Goal: Task Accomplishment & Management: Use online tool/utility

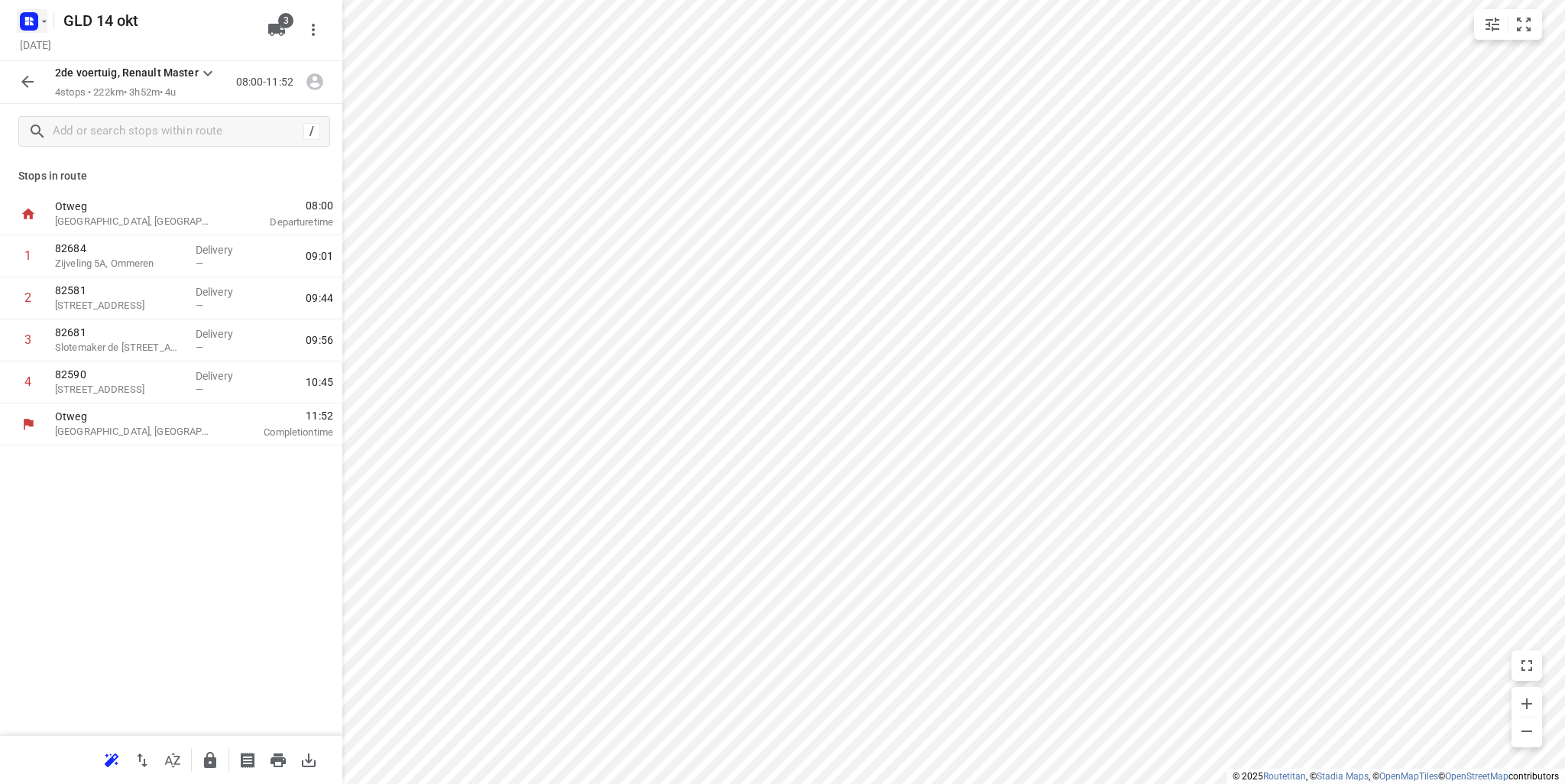
click at [46, 16] on icon "button" at bounding box center [44, 21] width 12 height 12
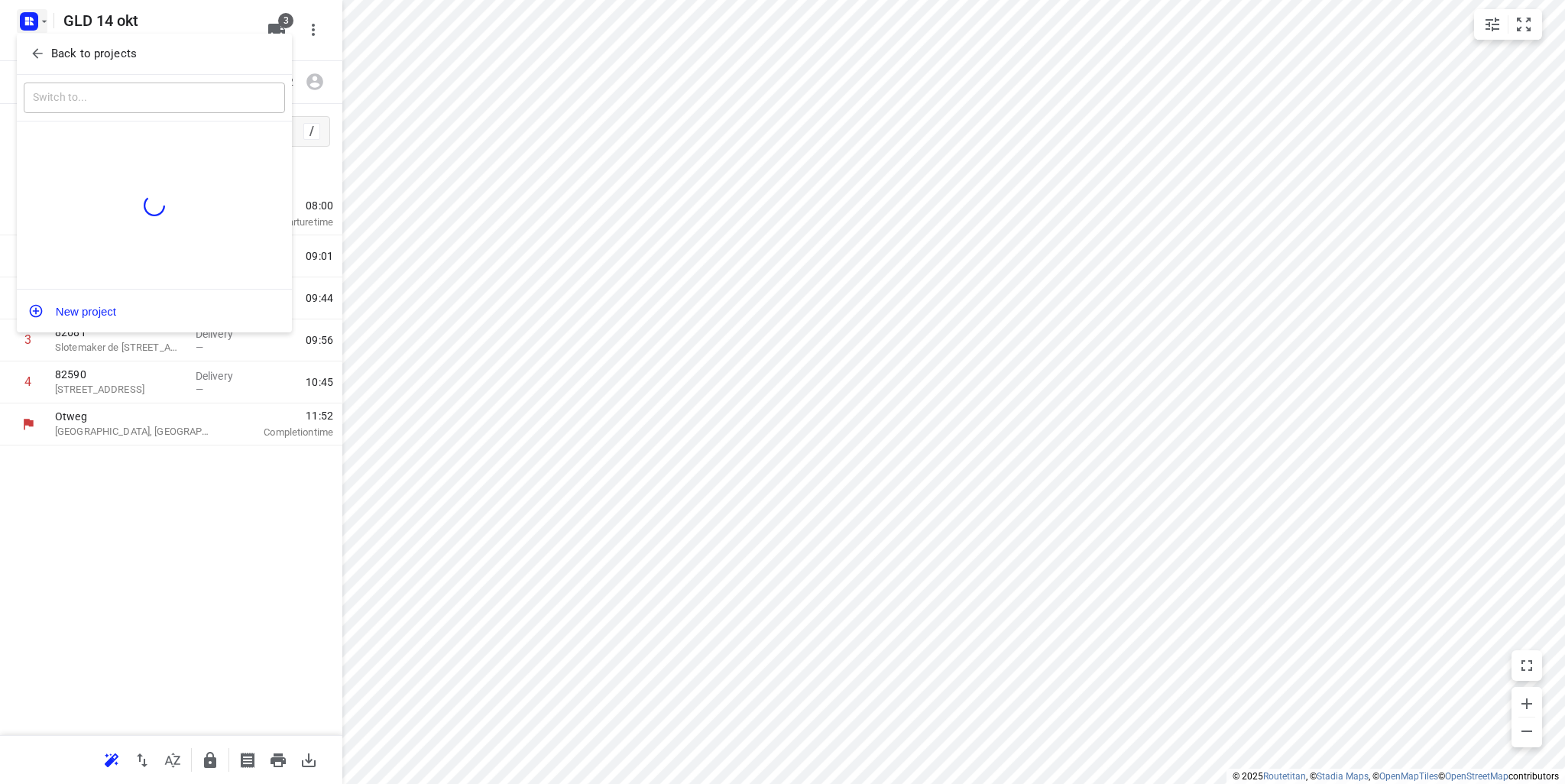
click at [74, 57] on p "Back to projects" at bounding box center [94, 54] width 86 height 17
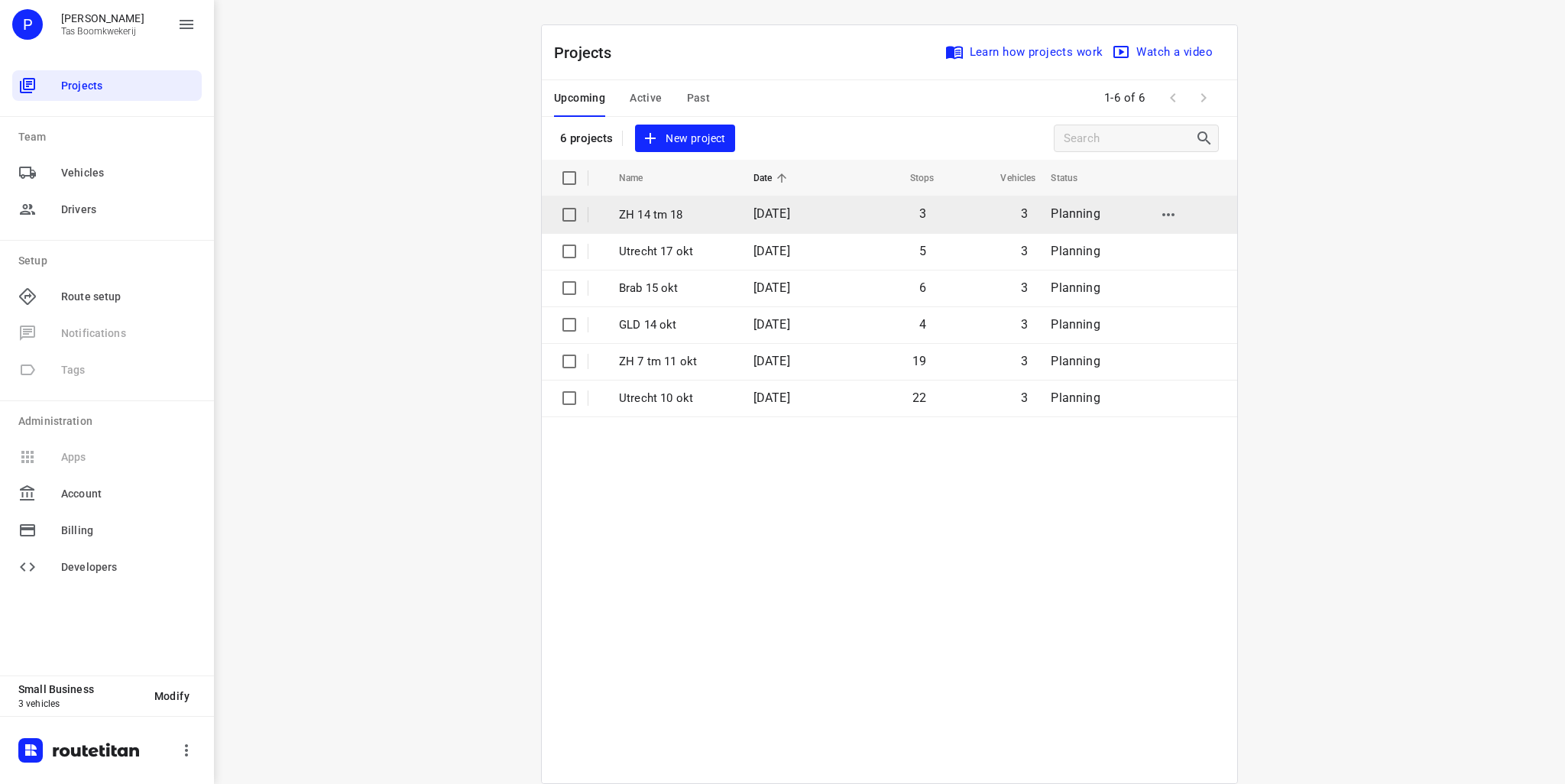
click at [682, 215] on p "ZH 14 tm 18" at bounding box center [675, 215] width 112 height 17
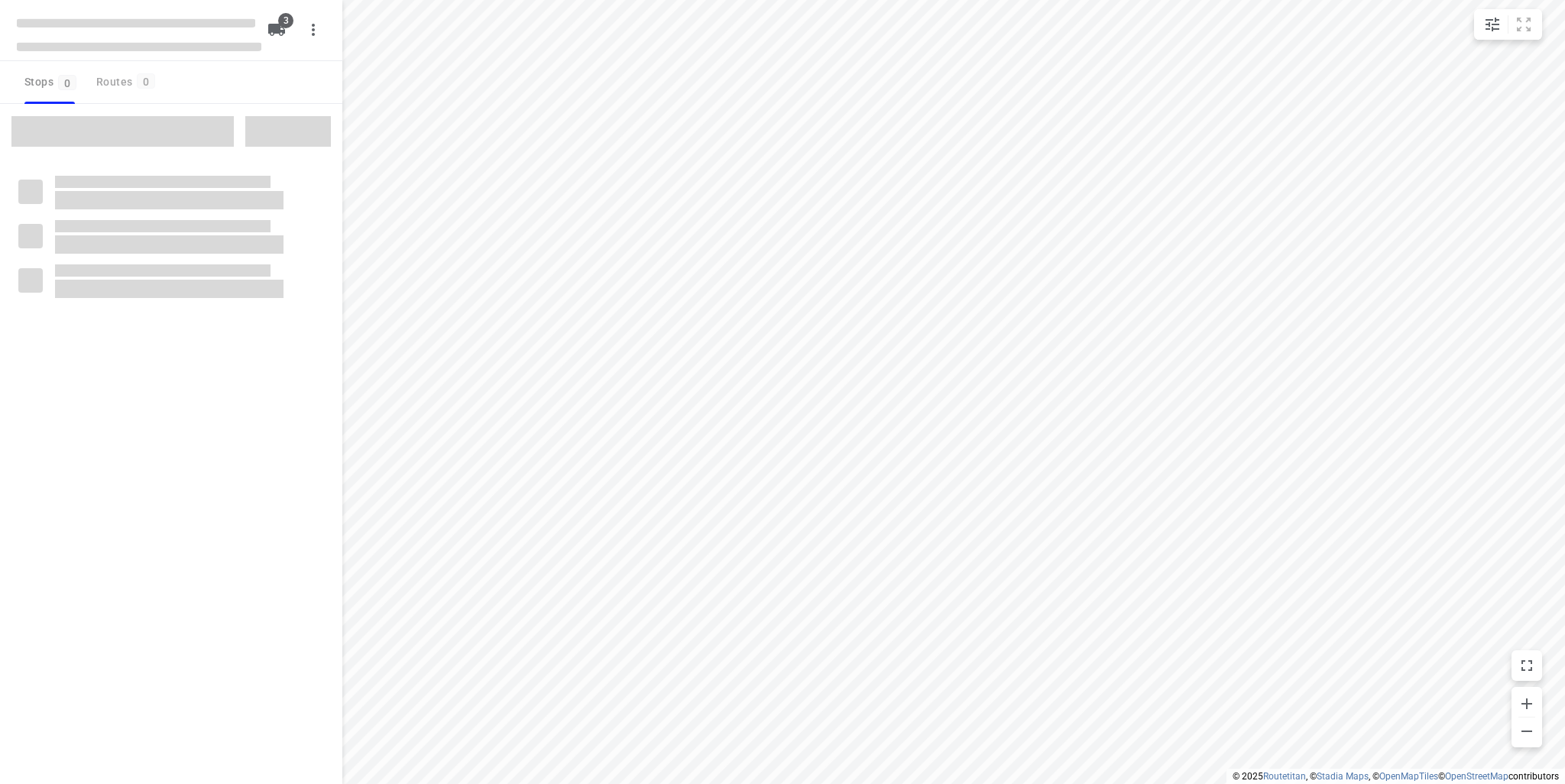
type input "distance"
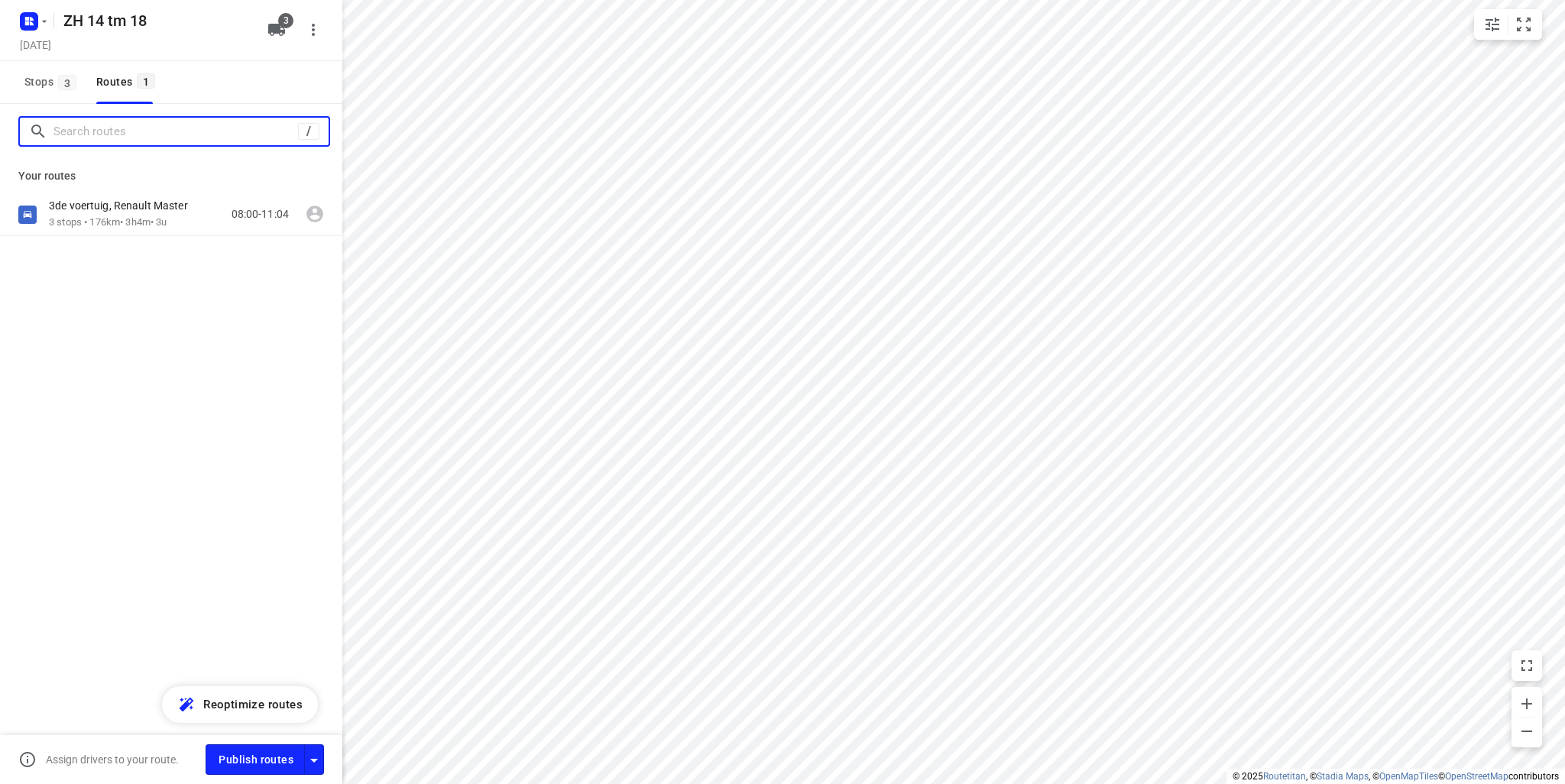
click at [121, 137] on input "Search routes" at bounding box center [175, 132] width 244 height 24
paste input "Zwanenvliet 58"
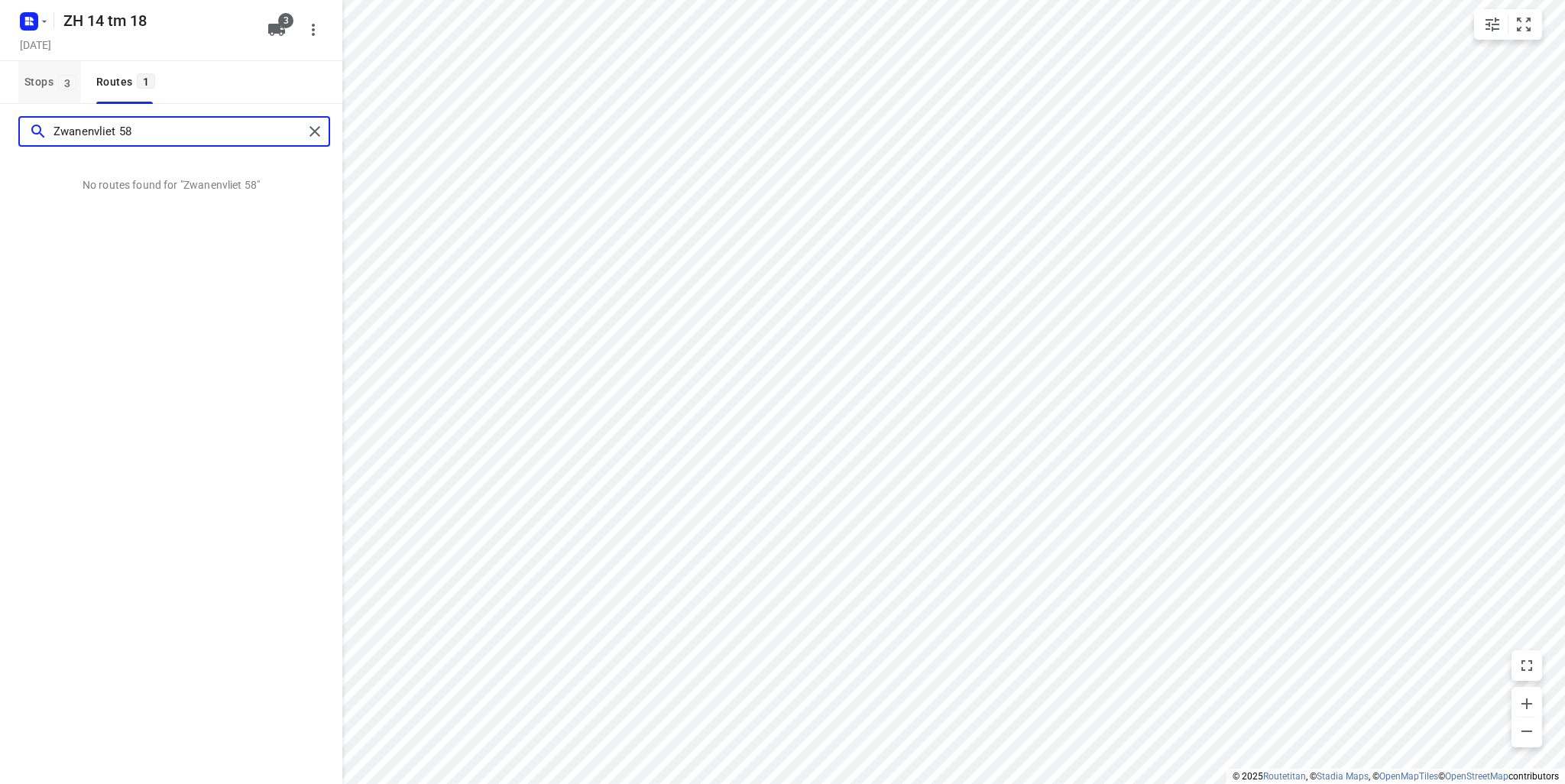
type input "Zwanenvliet 58"
click at [45, 86] on span "Stops 3" at bounding box center [52, 82] width 56 height 19
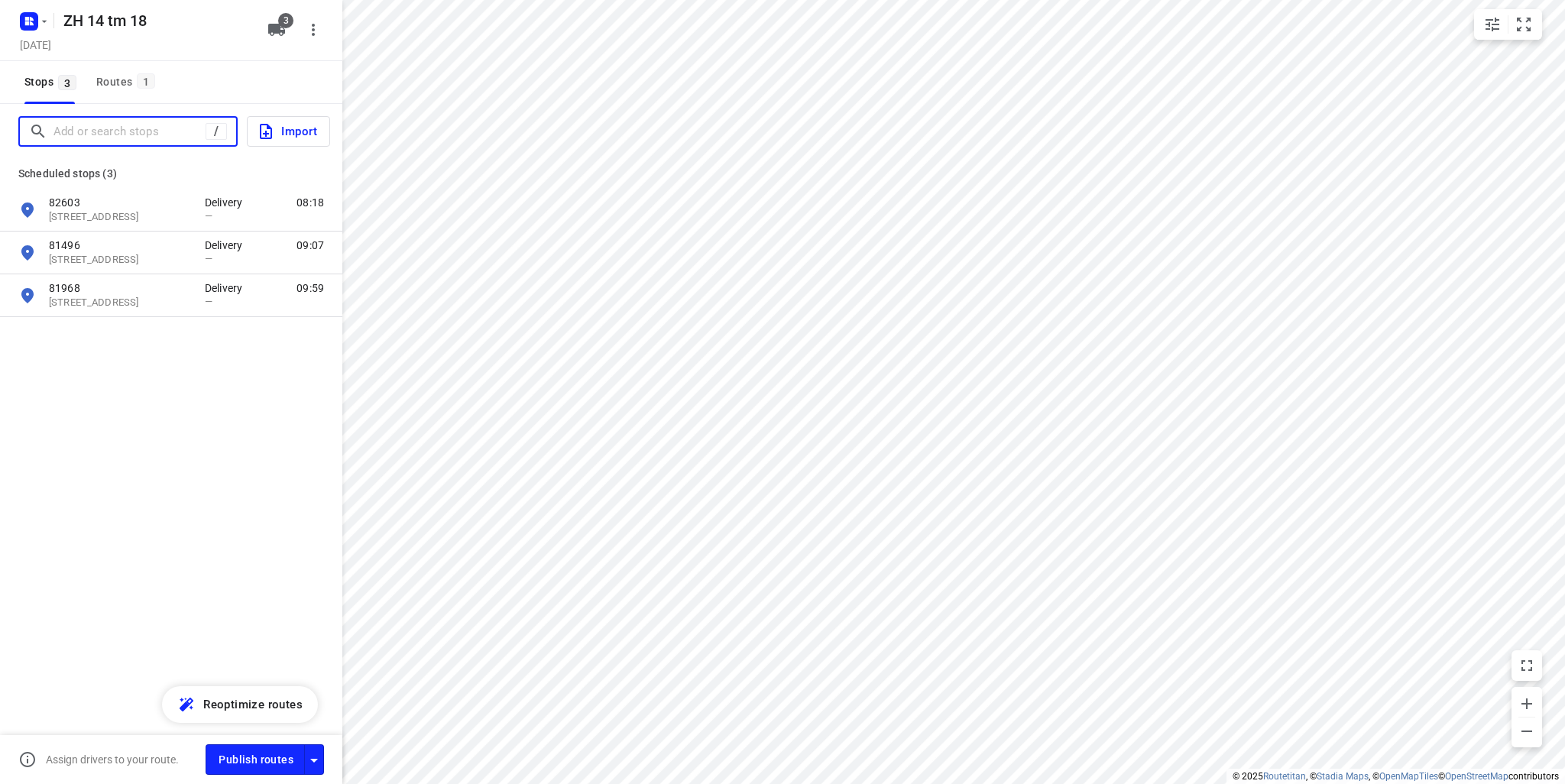
click at [84, 129] on input "Add or search stops" at bounding box center [129, 132] width 152 height 24
paste input "Zwanenvliet 58"
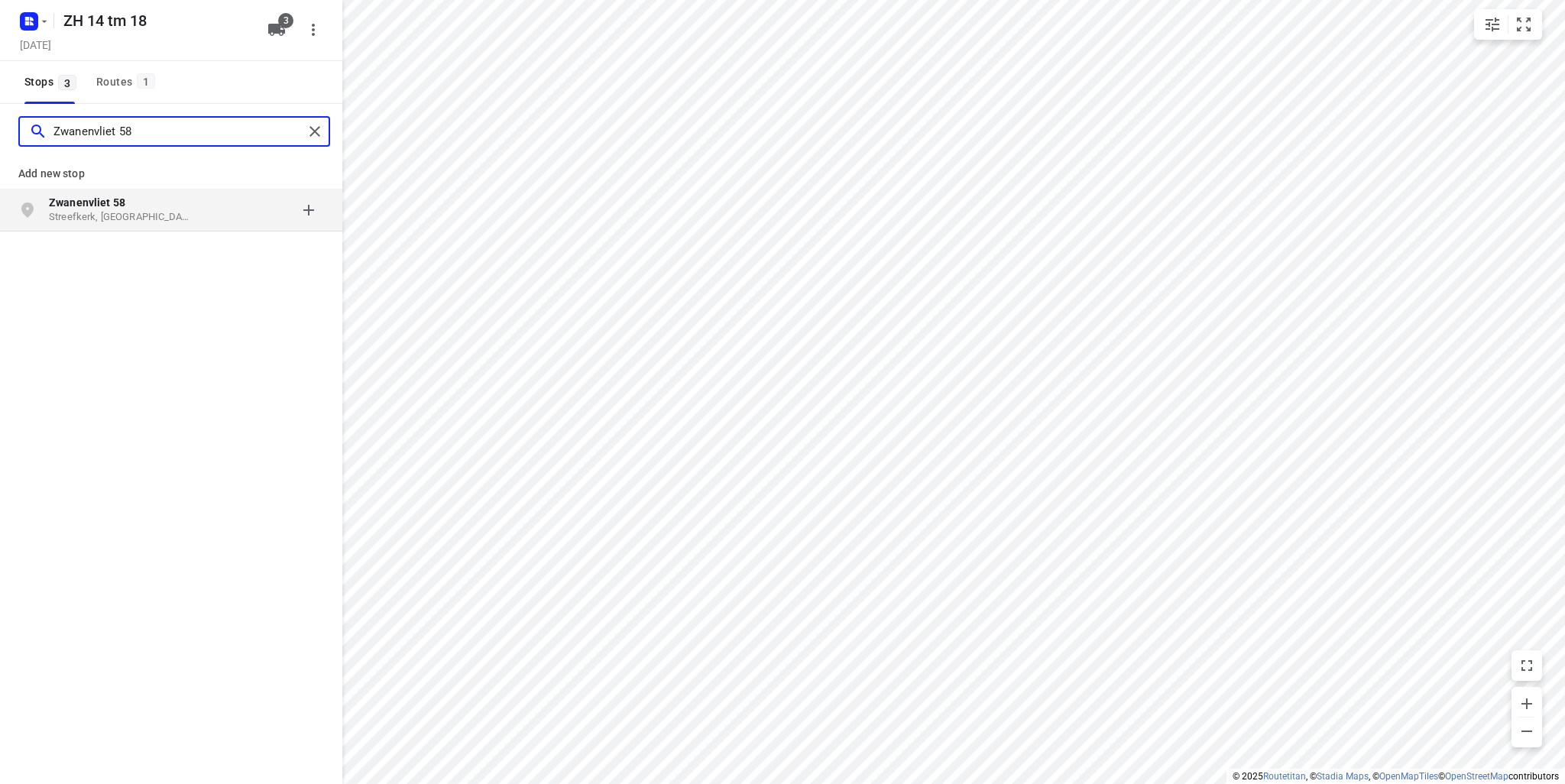
type input "Zwanenvliet 58"
click at [112, 199] on b "Zwanenvliet 58" at bounding box center [87, 202] width 76 height 12
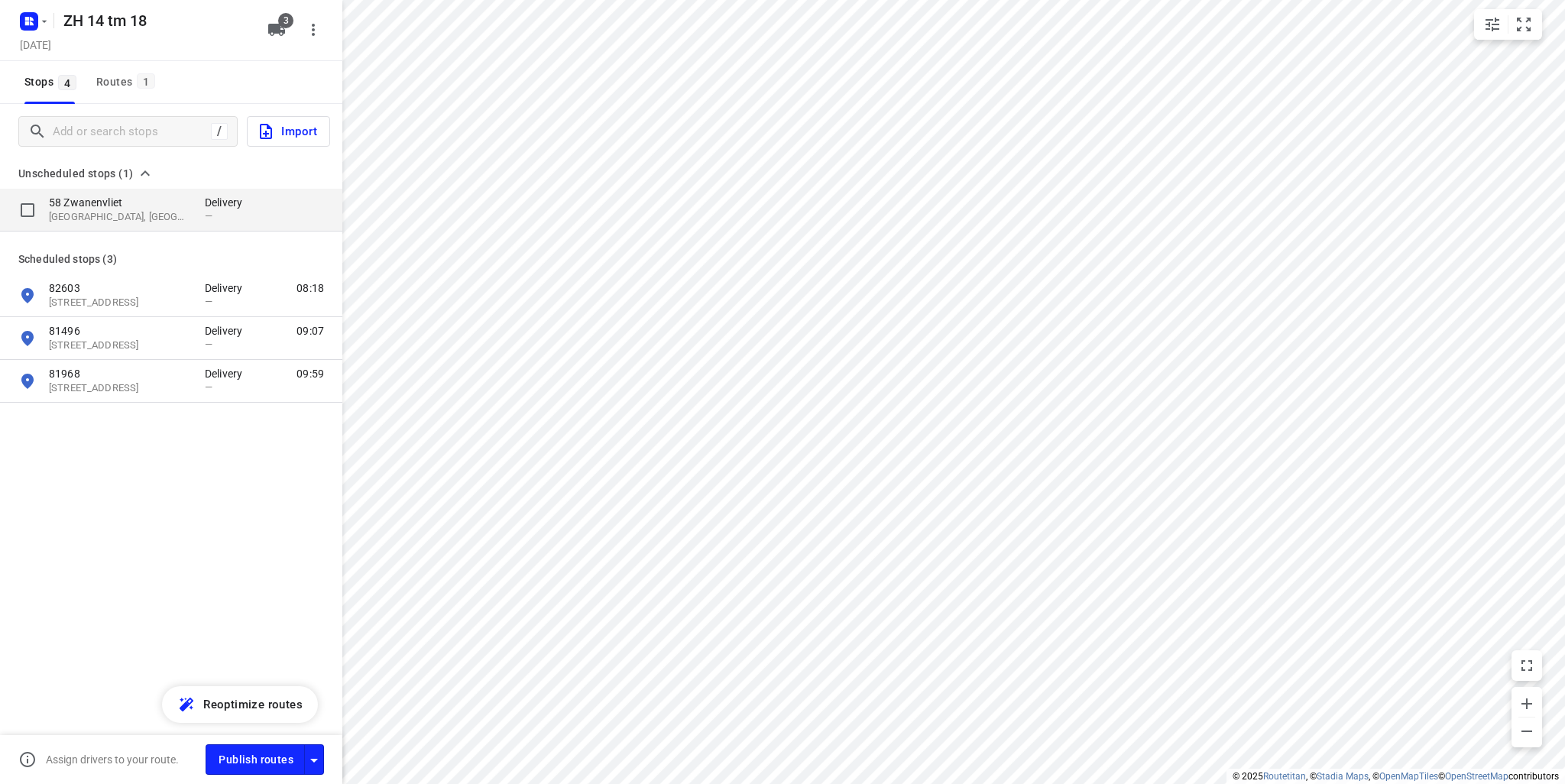
click at [116, 221] on p "2959 CE, Streefkerk, NL" at bounding box center [119, 217] width 140 height 14
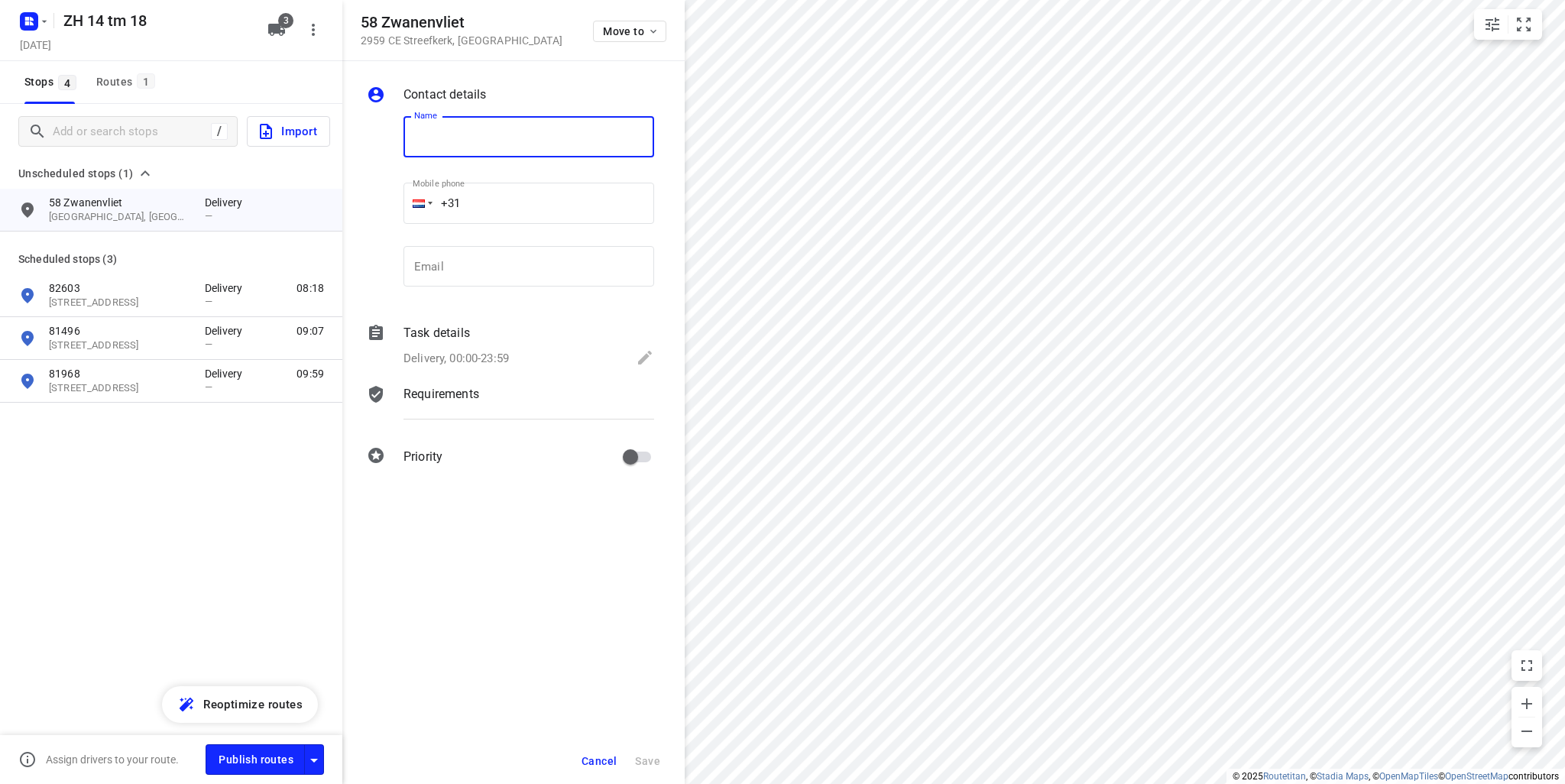
click at [458, 131] on input "text" at bounding box center [529, 137] width 251 height 41
type input "82677"
click at [646, 751] on button "Save" at bounding box center [647, 761] width 37 height 28
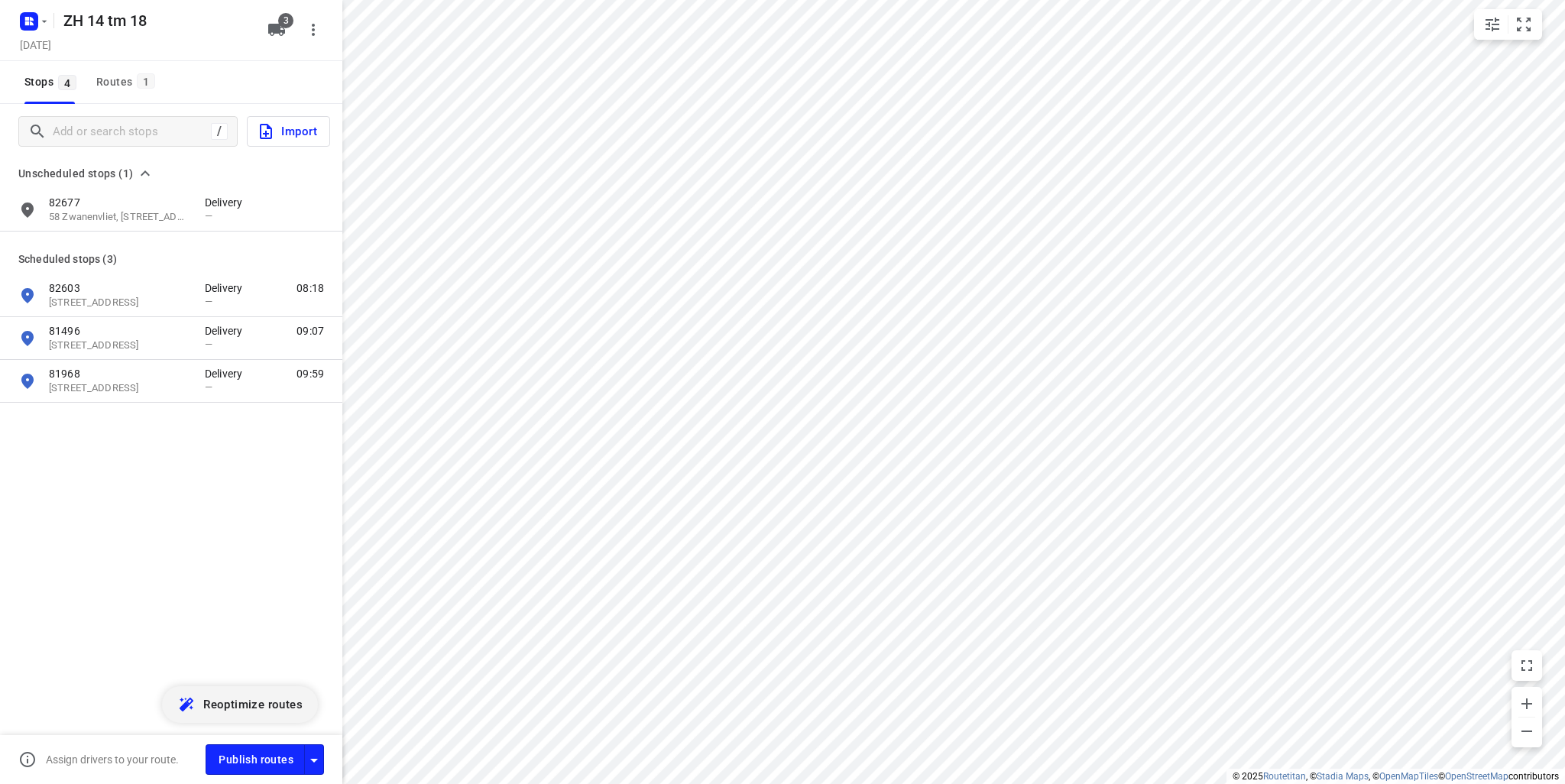
click at [236, 703] on span "Reoptimize routes" at bounding box center [252, 704] width 99 height 20
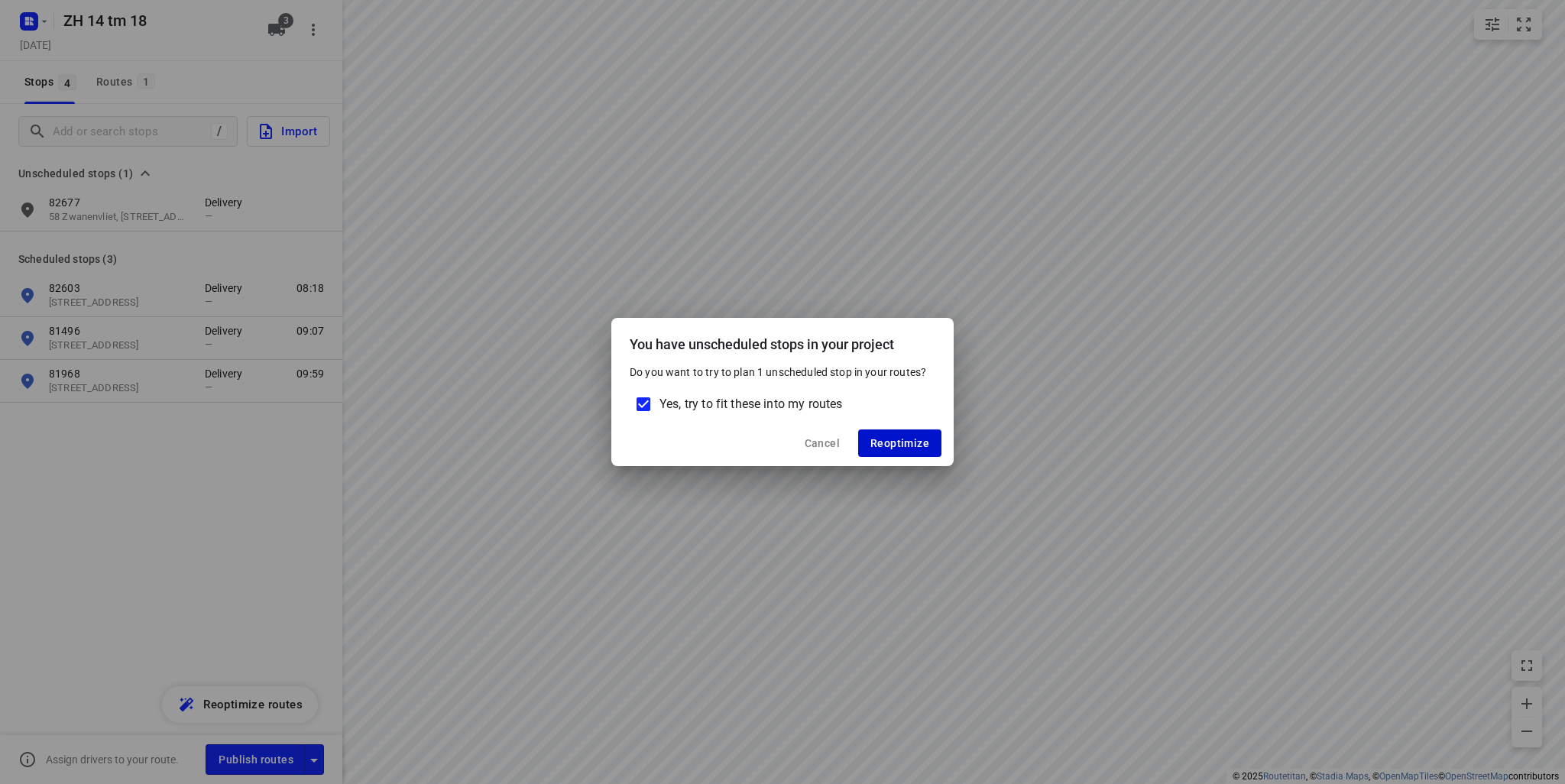
click at [910, 437] on span "Reoptimize" at bounding box center [900, 442] width 59 height 12
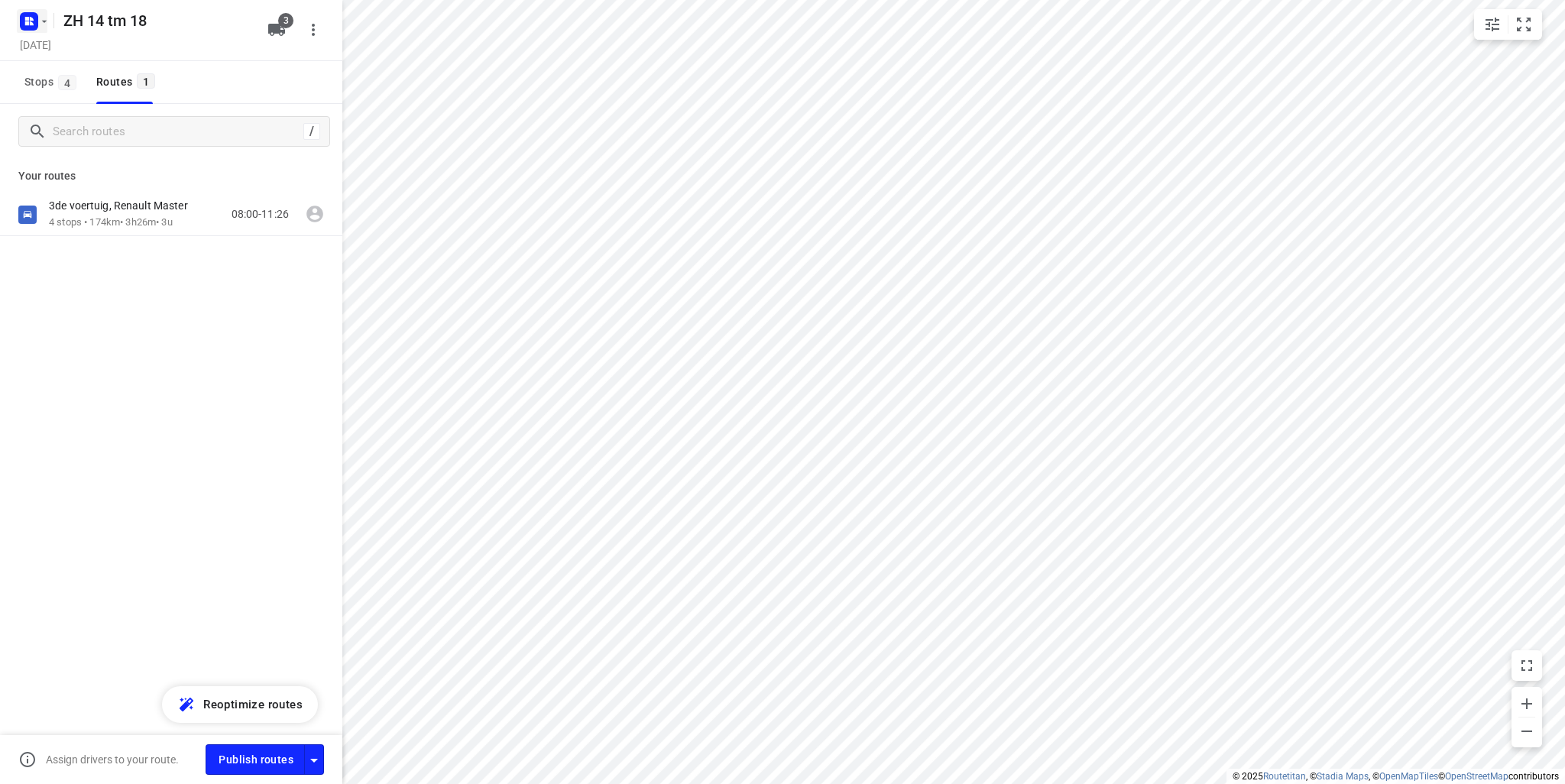
click at [40, 29] on icon "button" at bounding box center [29, 21] width 25 height 25
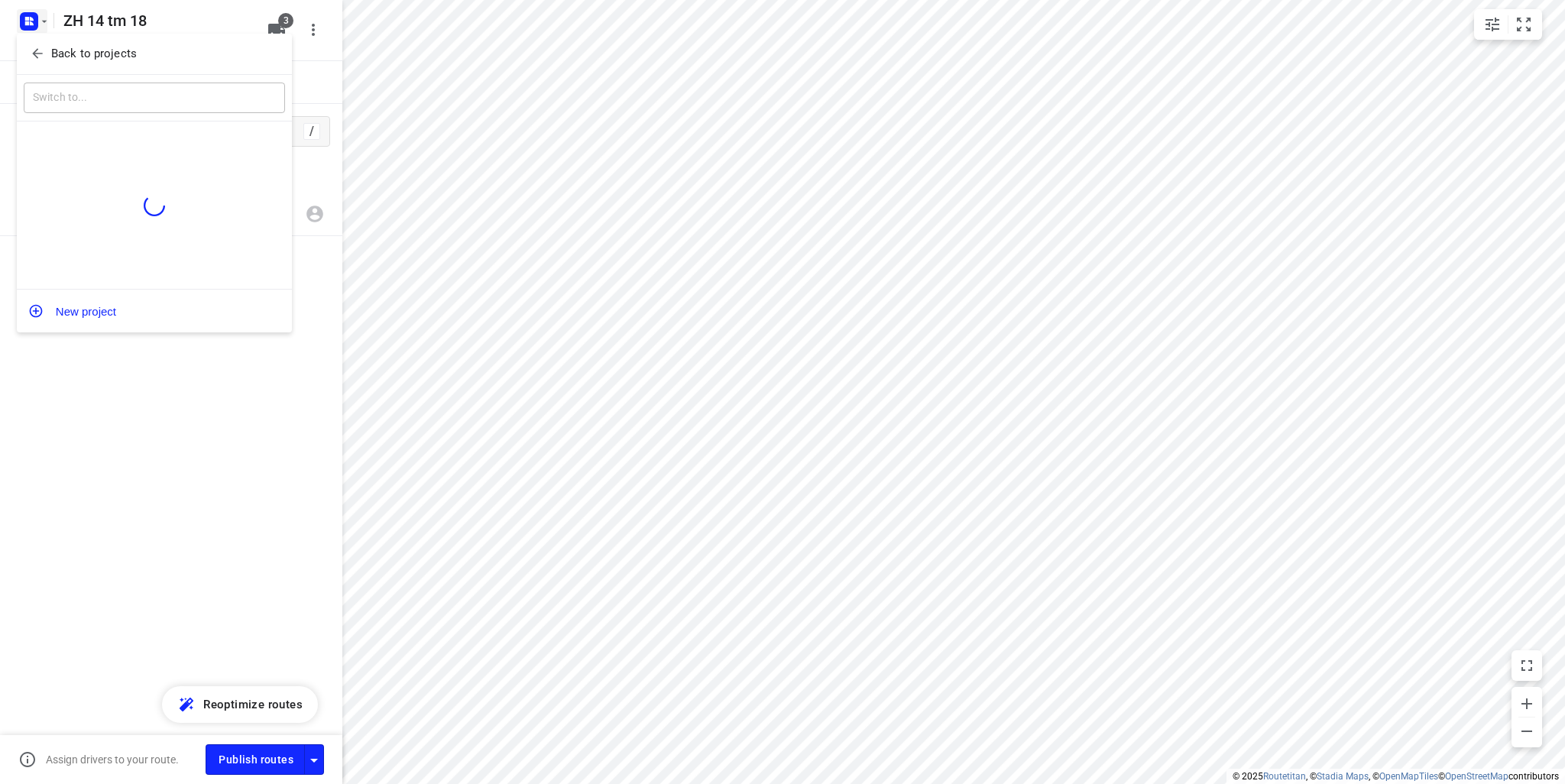
click at [73, 66] on div "Back to projects" at bounding box center [154, 54] width 275 height 41
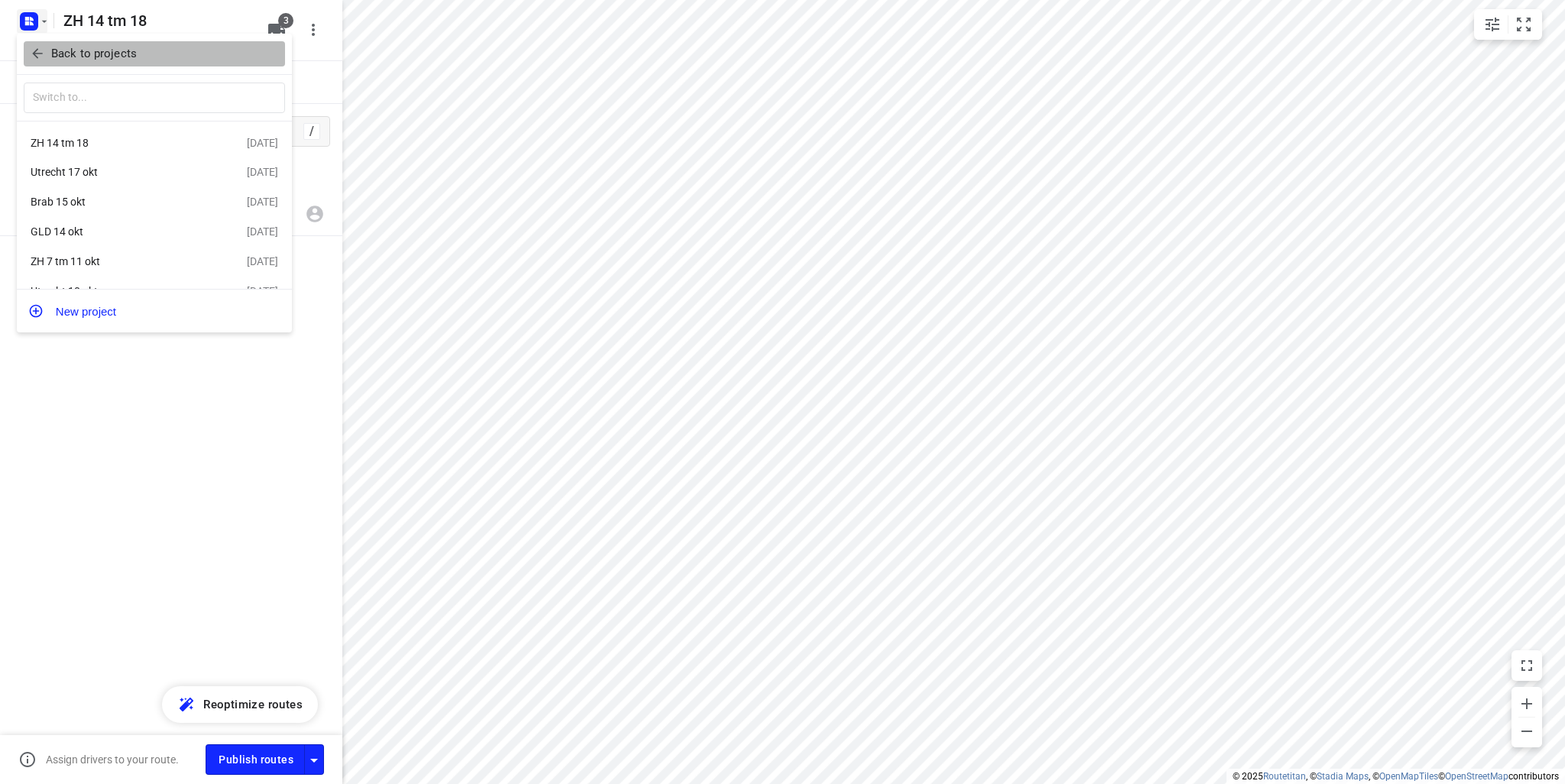
click at [76, 48] on p "Back to projects" at bounding box center [94, 54] width 86 height 17
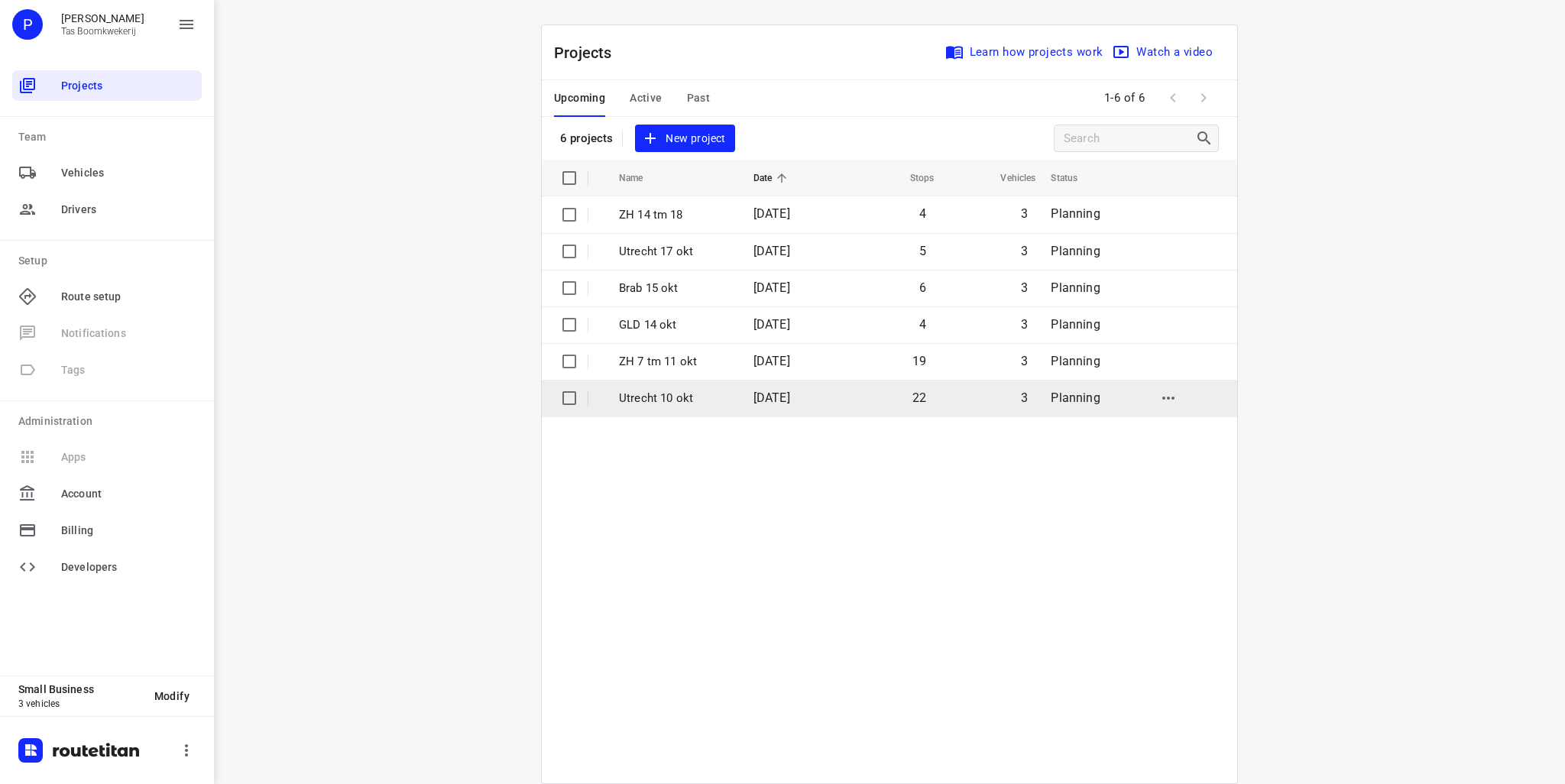
click at [655, 396] on p "Utrecht 10 okt" at bounding box center [675, 399] width 112 height 17
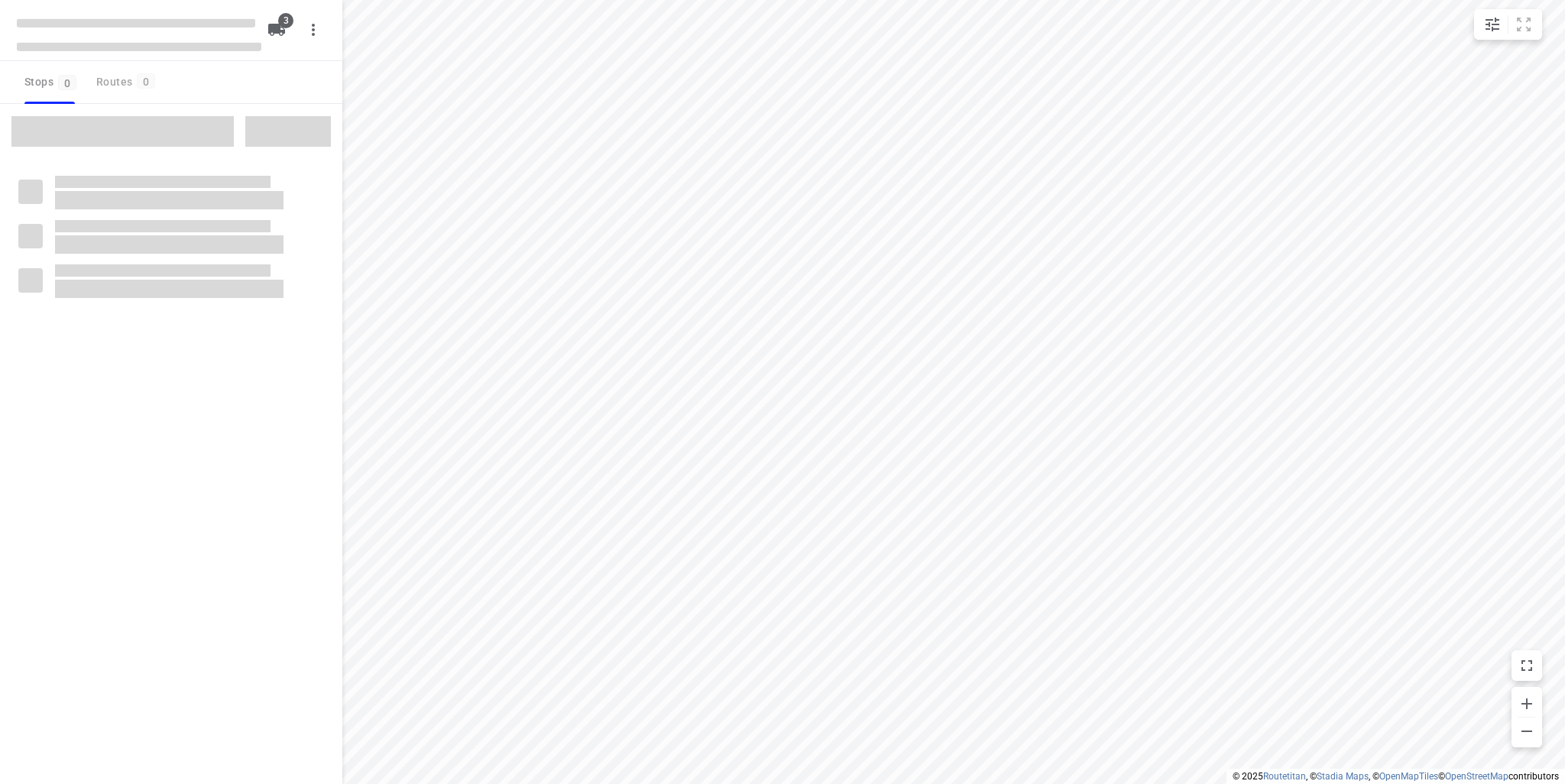
type input "distance"
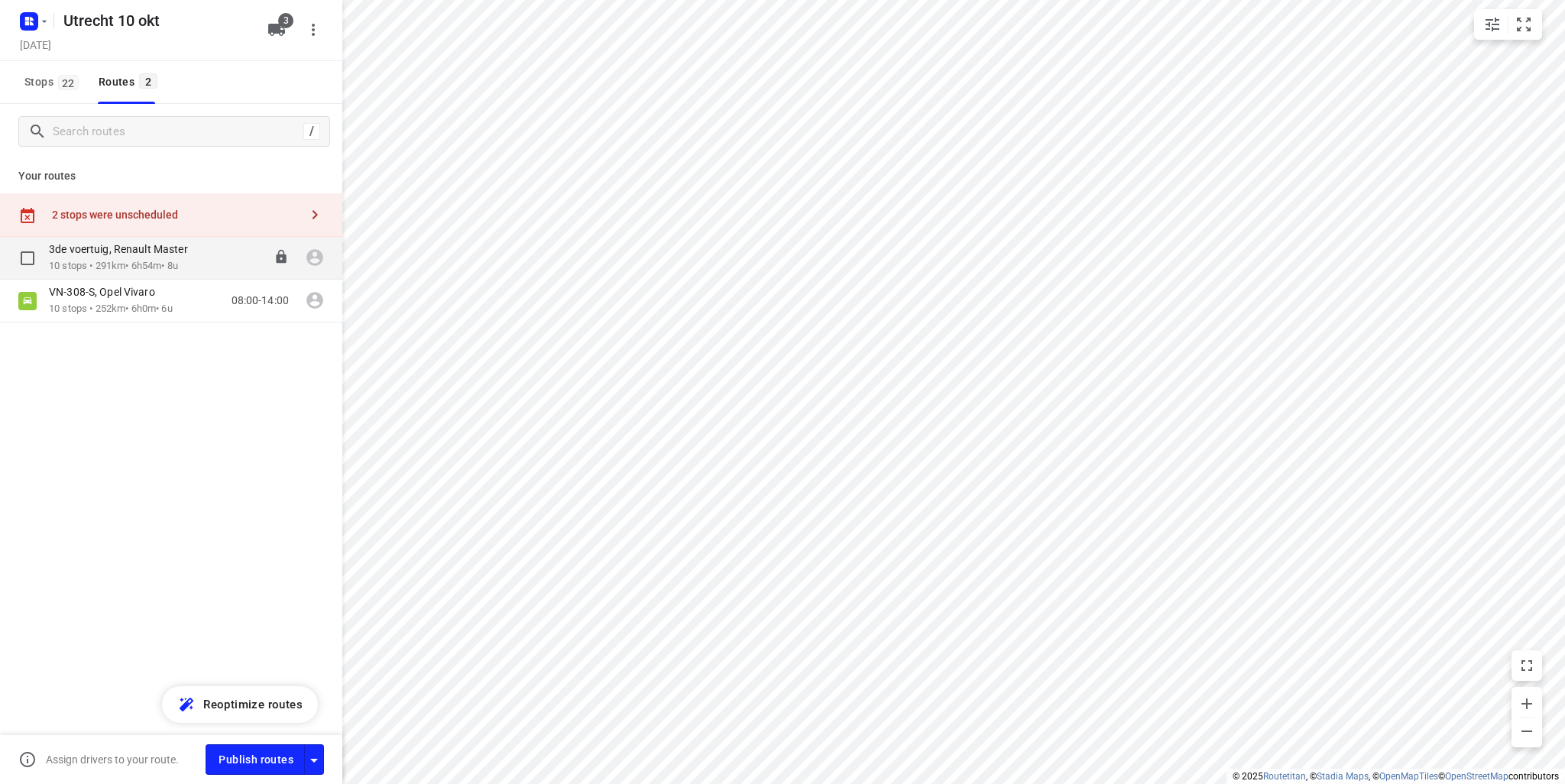
click at [185, 260] on p "10 stops • 291km • 6h54m • 8u" at bounding box center [126, 266] width 155 height 14
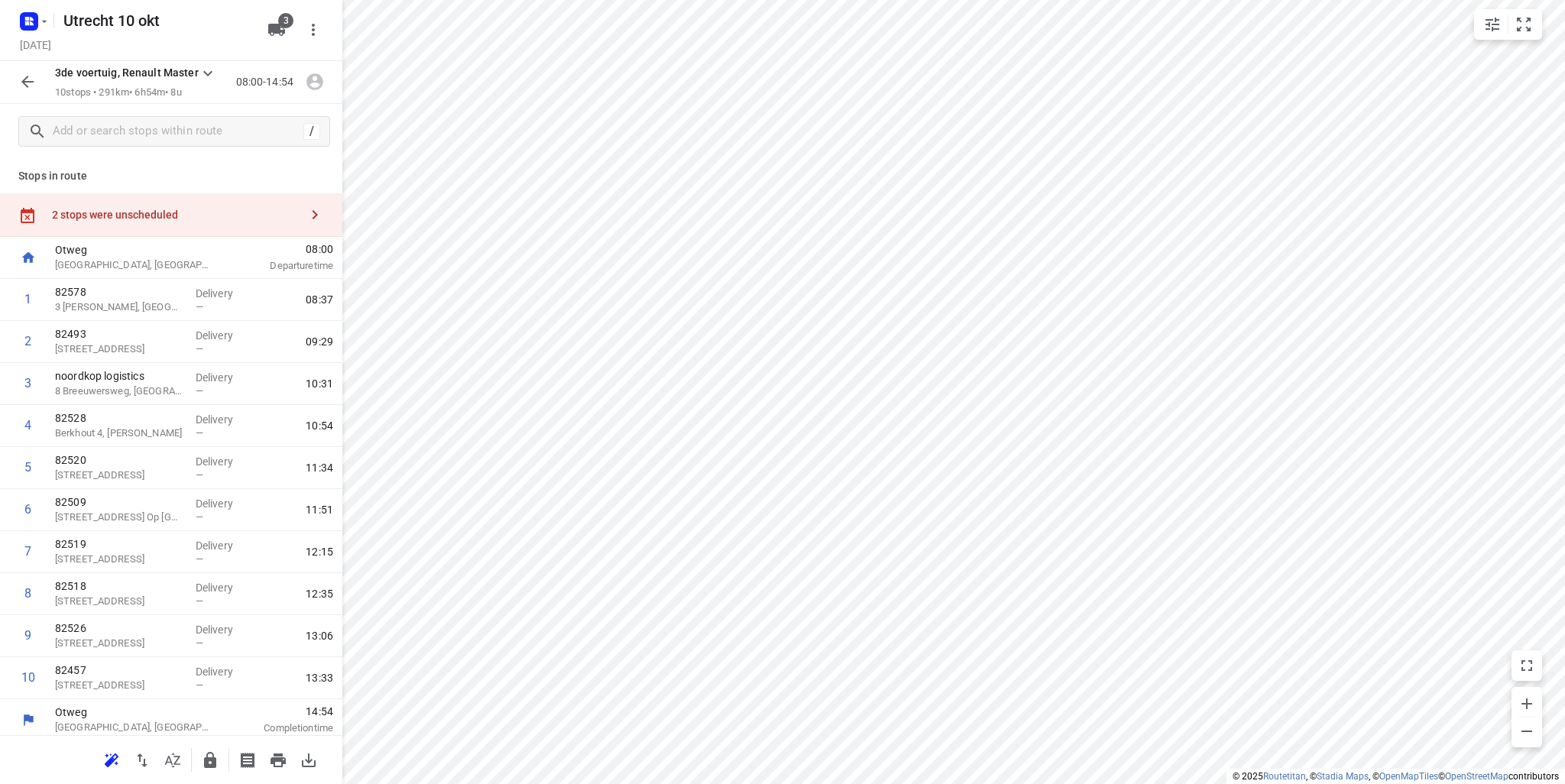
click at [31, 66] on div "3de voertuig, Renault Master 10 stops • 291km • 6h54m • 8u 08:00-14:54" at bounding box center [171, 82] width 342 height 43
click at [28, 87] on icon "button" at bounding box center [27, 81] width 12 height 12
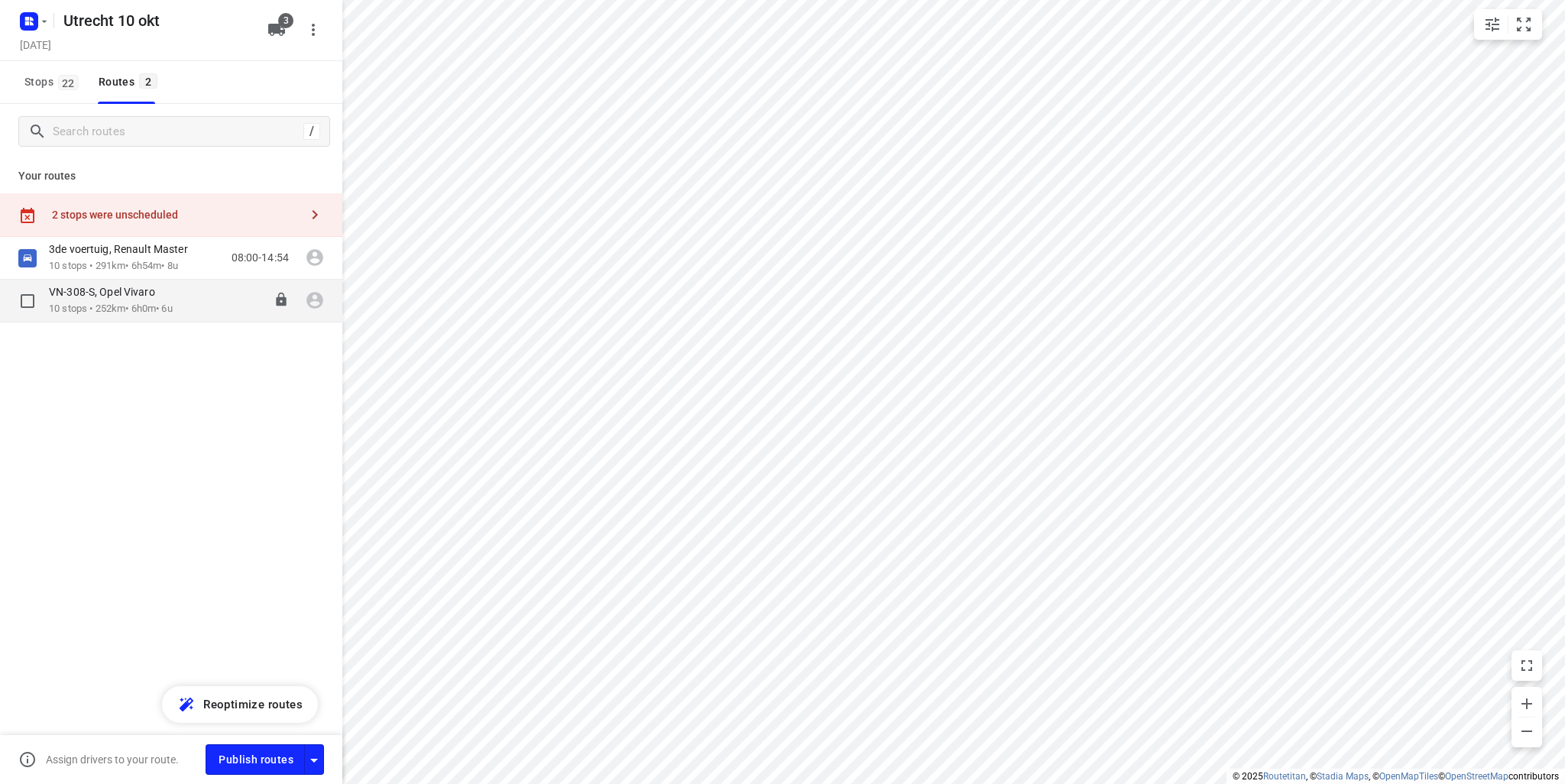
click at [162, 292] on p "VN-308-S, Opel Vivaro" at bounding box center [107, 292] width 116 height 13
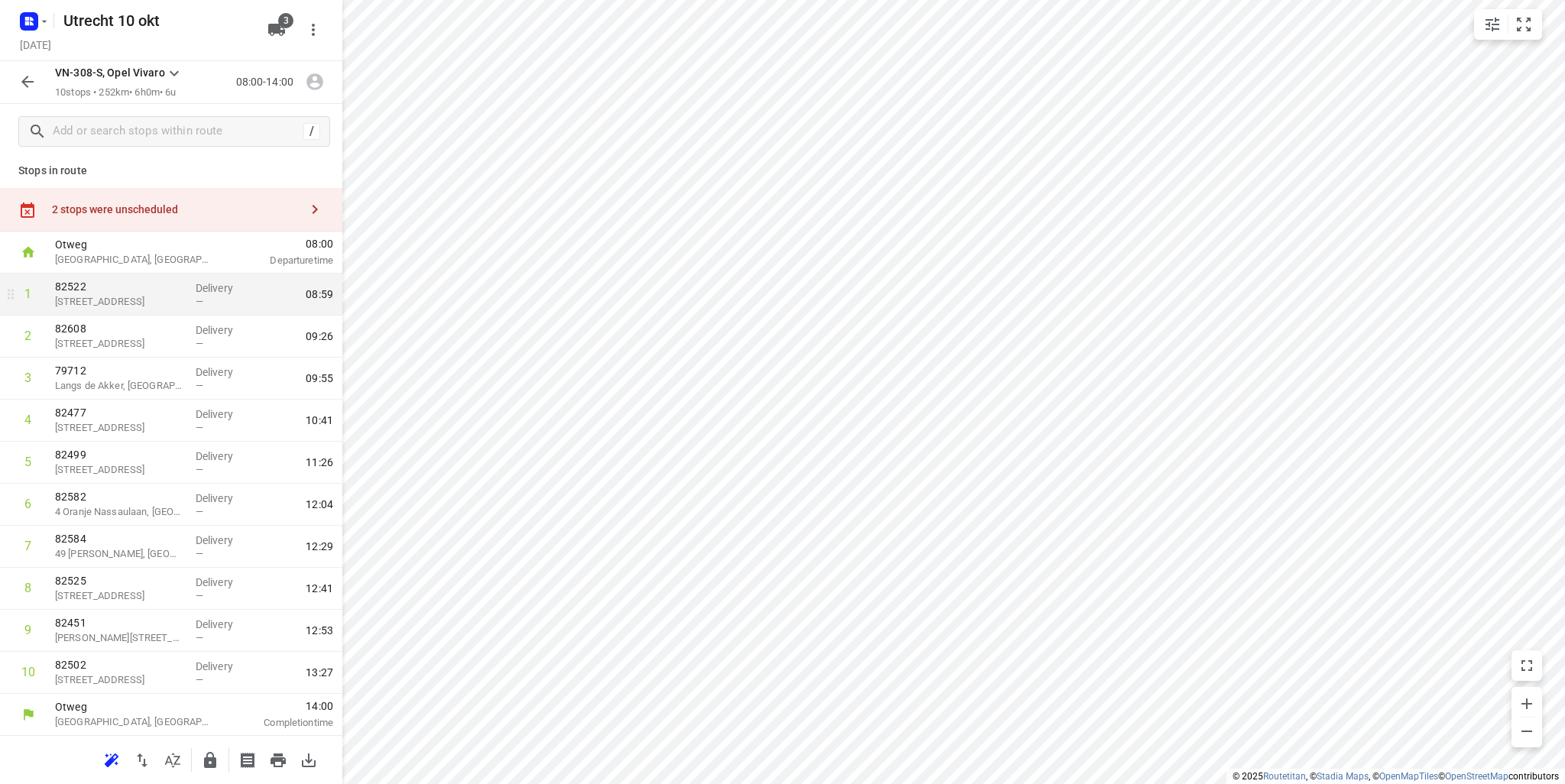
scroll to position [6, 0]
click at [32, 80] on icon "button" at bounding box center [27, 82] width 18 height 18
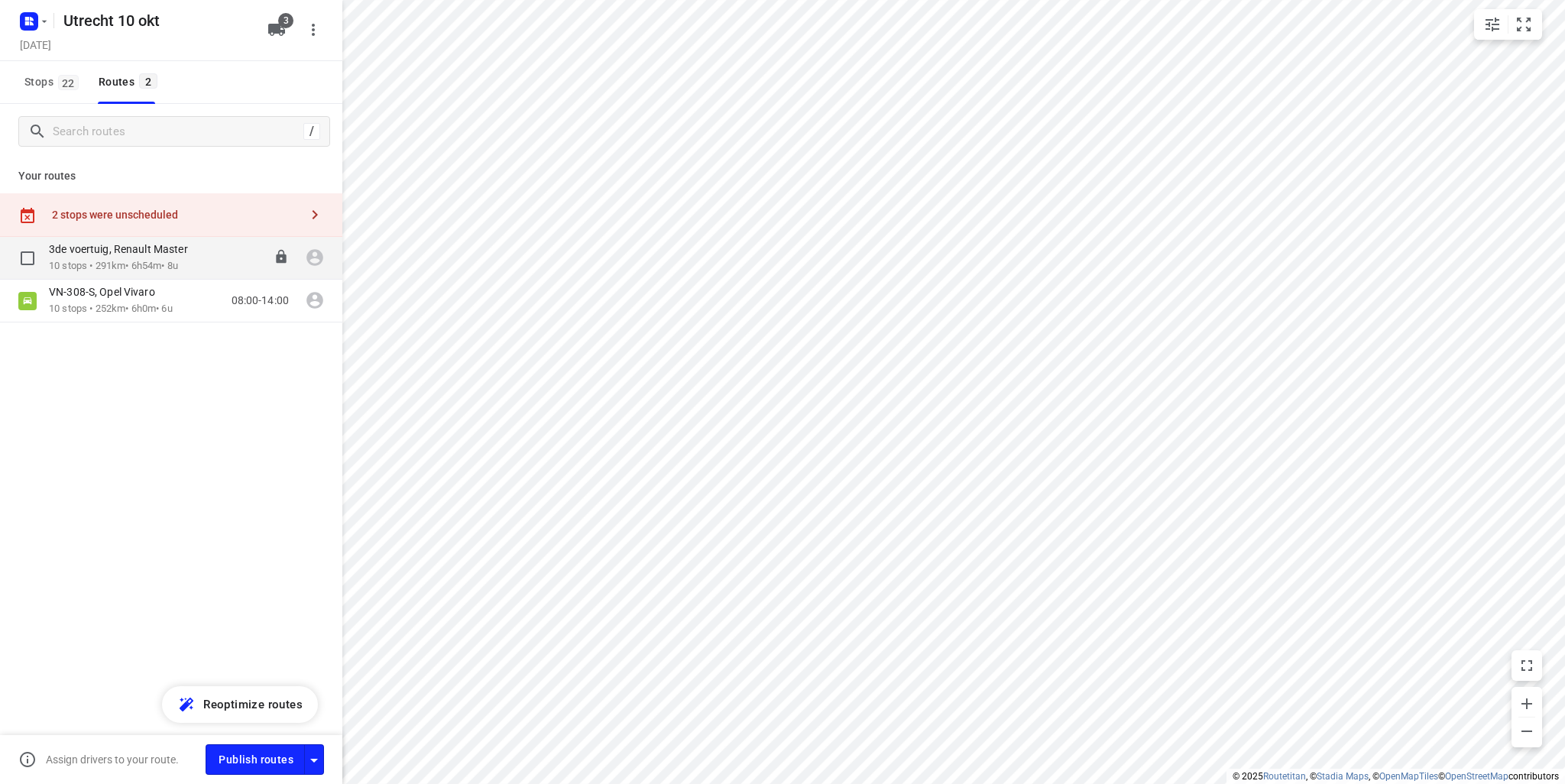
click at [115, 261] on p "10 stops • 291km • 6h54m • 8u" at bounding box center [126, 266] width 155 height 14
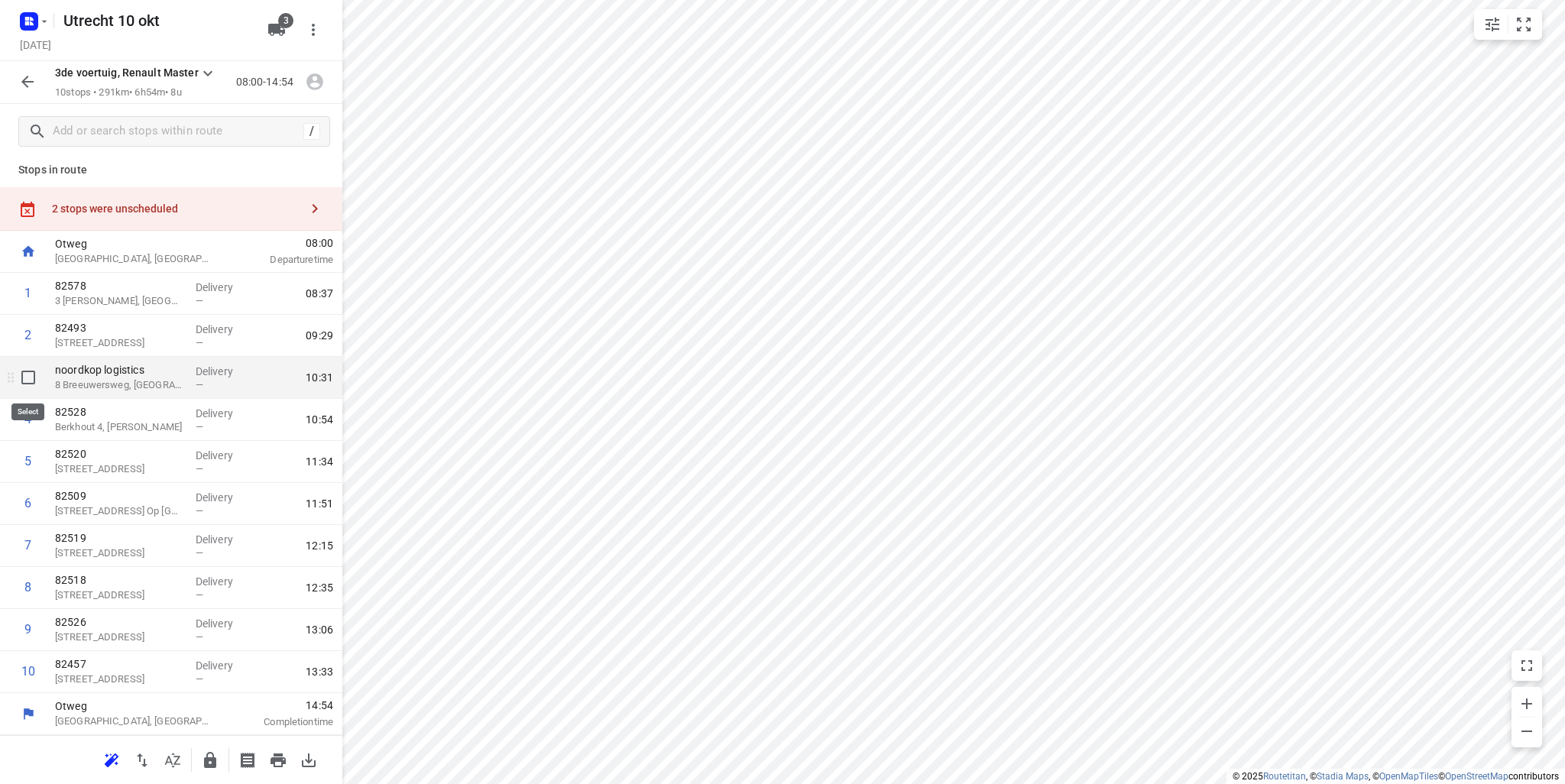
click at [24, 379] on input "checkbox" at bounding box center [28, 377] width 31 height 31
checkbox input "true"
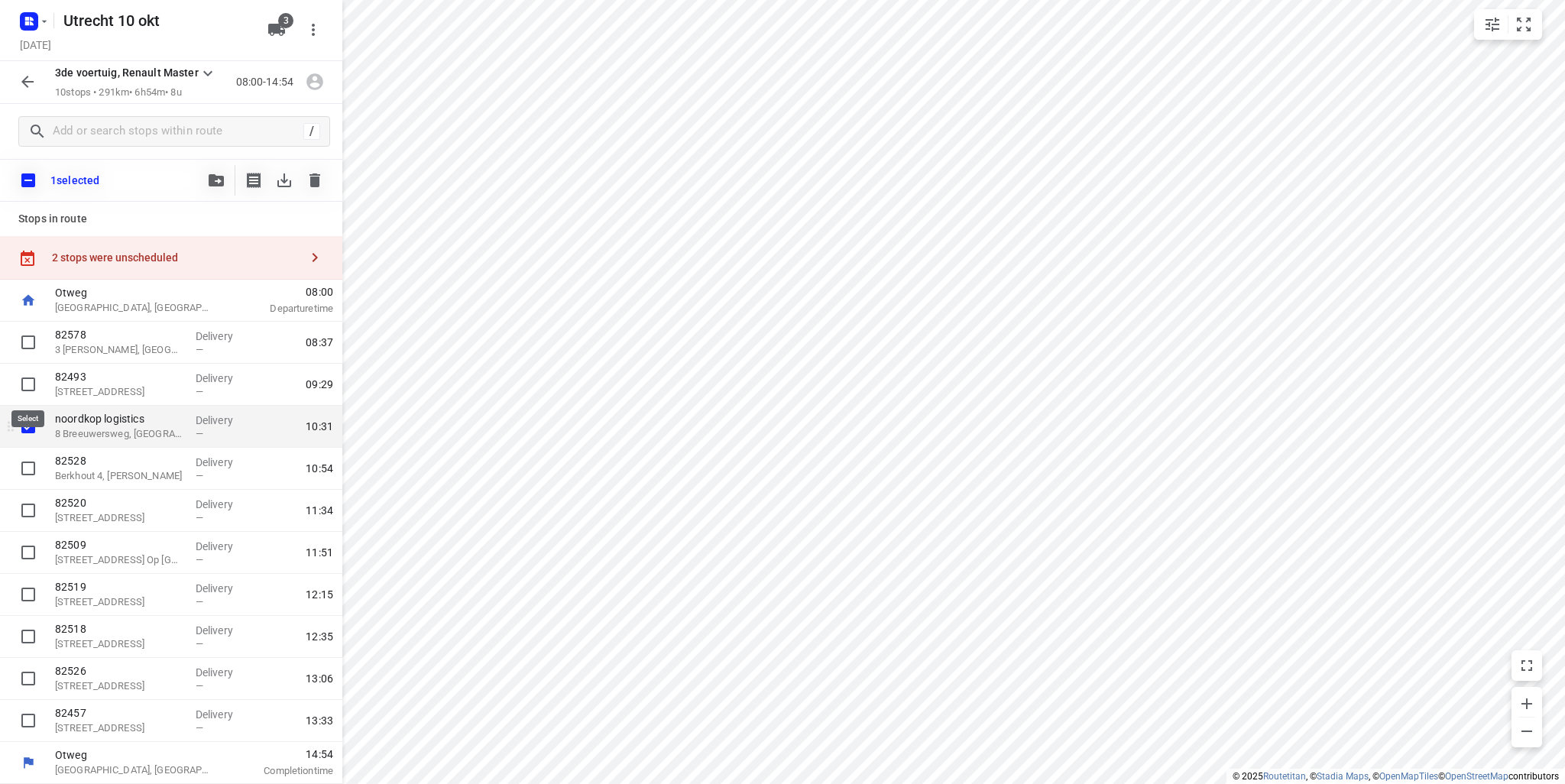
scroll to position [0, 0]
click at [320, 174] on icon "button" at bounding box center [315, 180] width 18 height 18
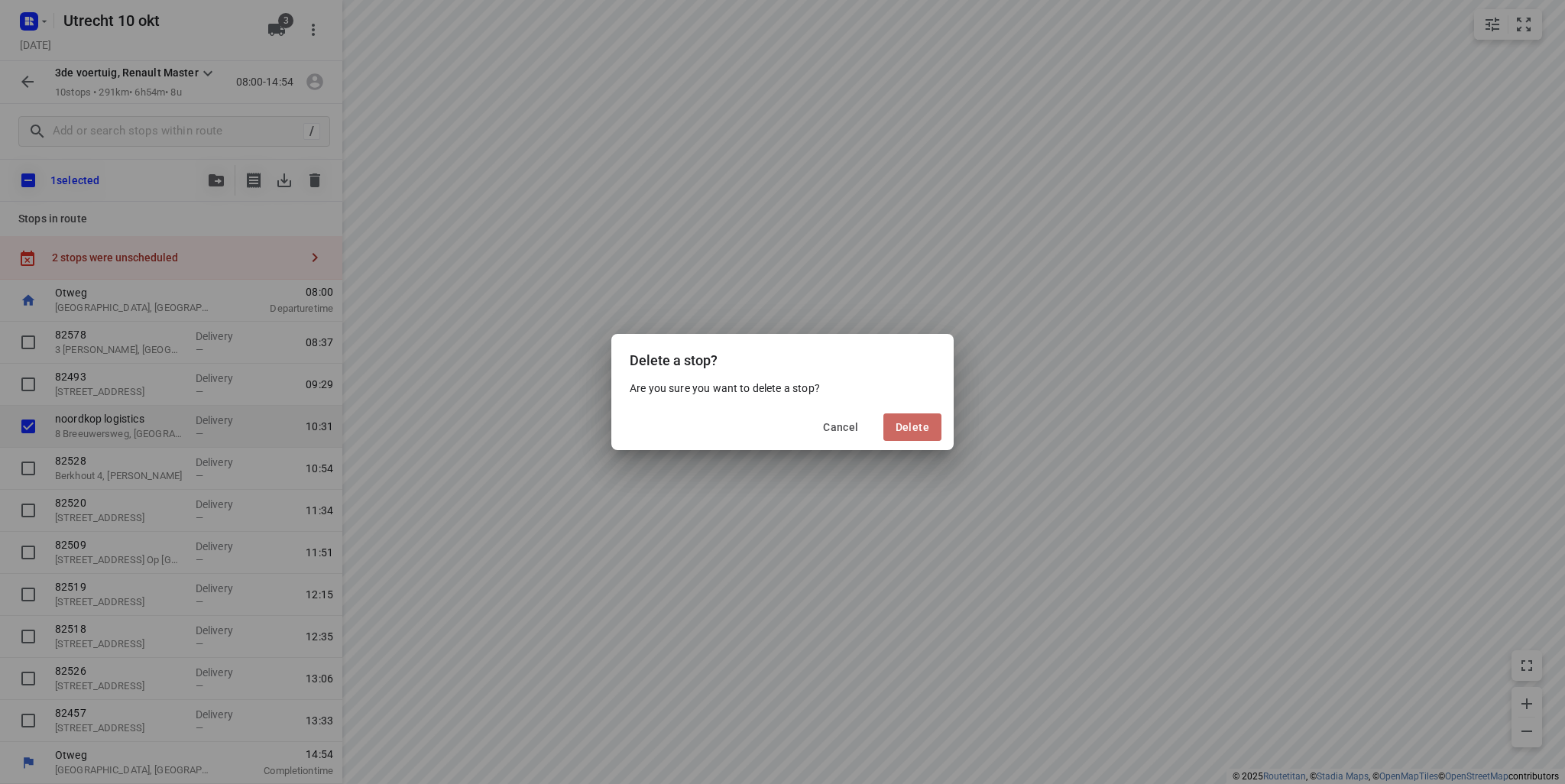
click at [898, 421] on span "Delete" at bounding box center [913, 426] width 33 height 12
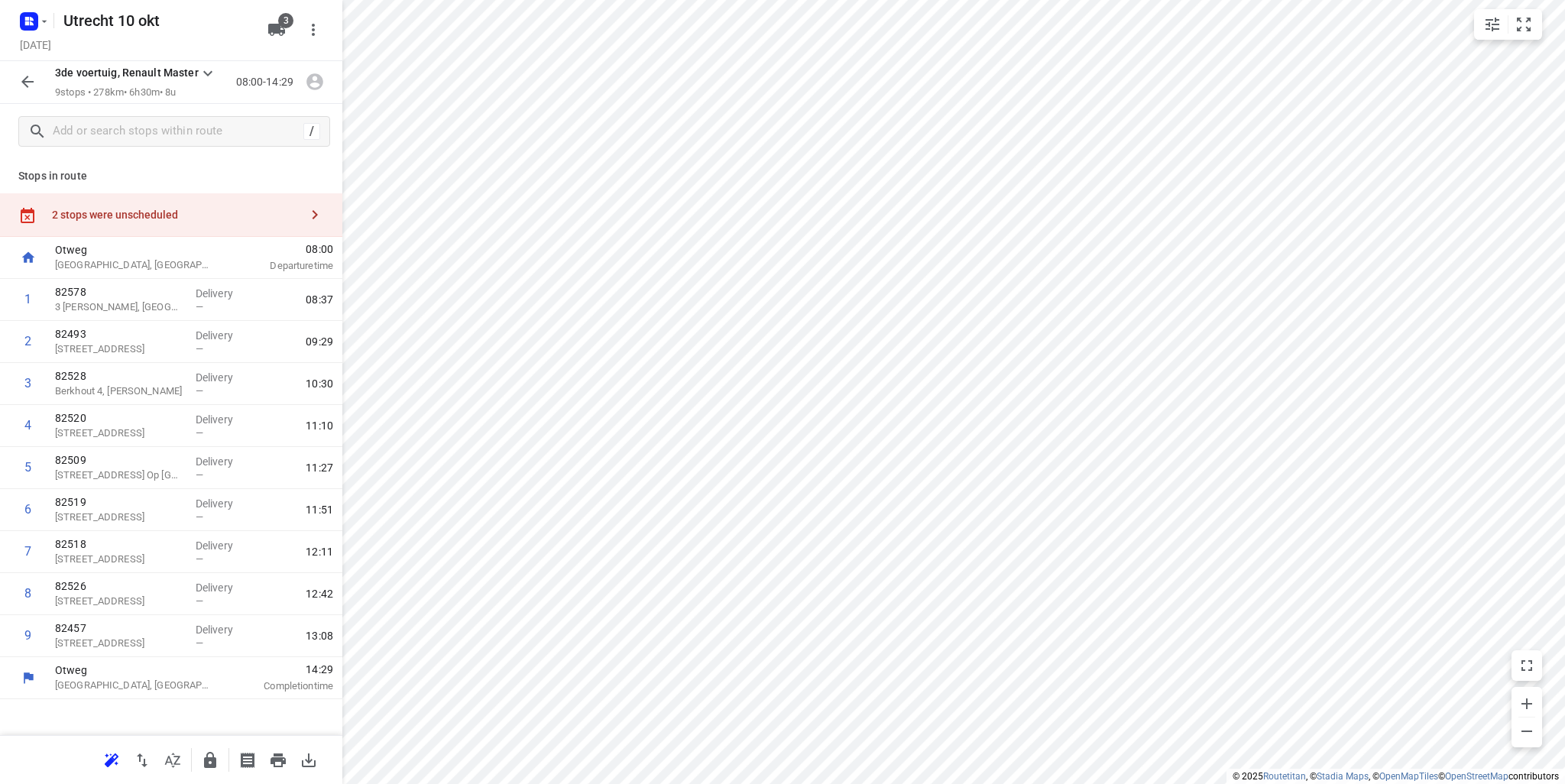
click at [32, 75] on icon "button" at bounding box center [27, 82] width 18 height 18
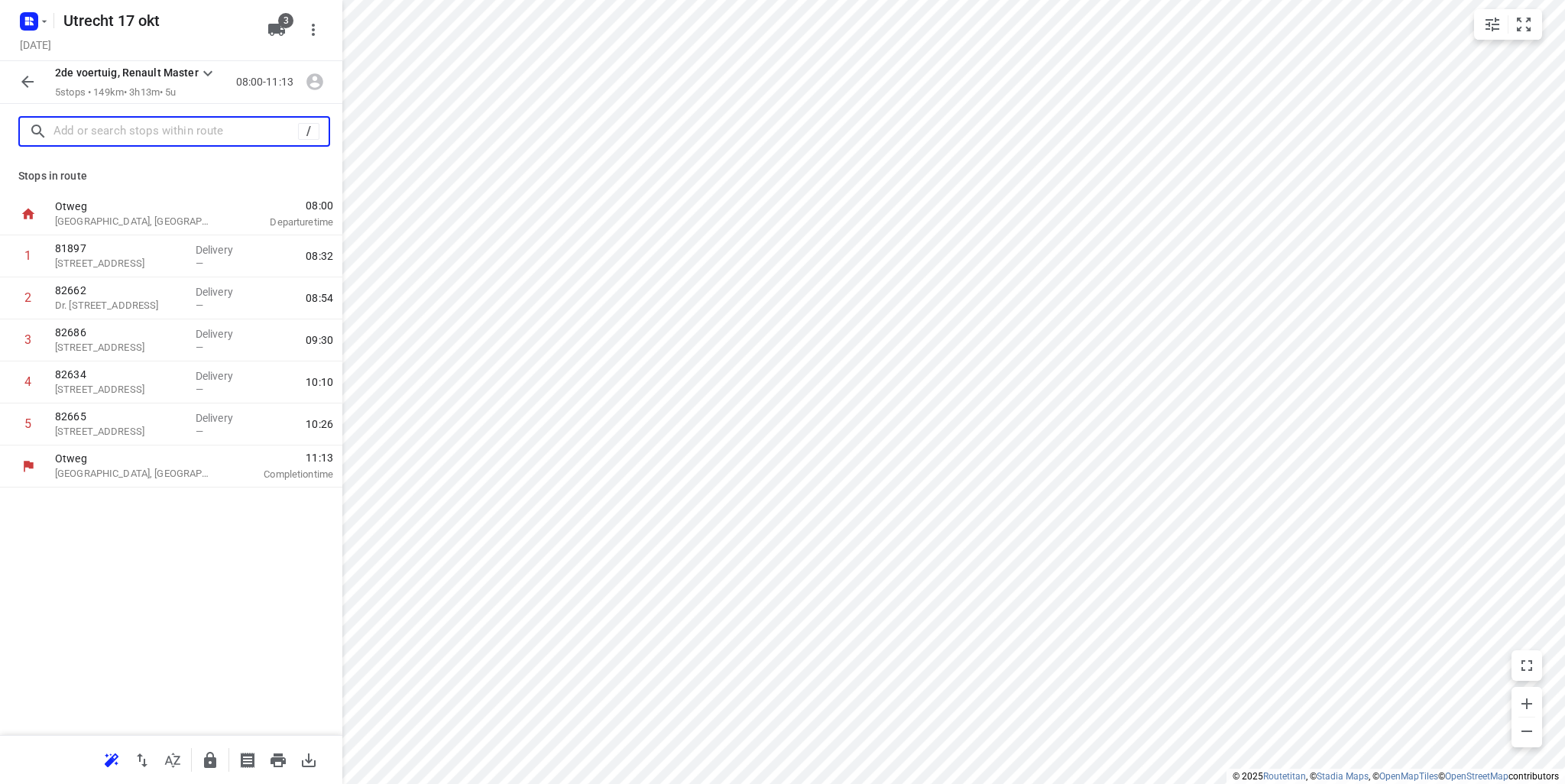
click at [159, 122] on input "text" at bounding box center [175, 132] width 244 height 24
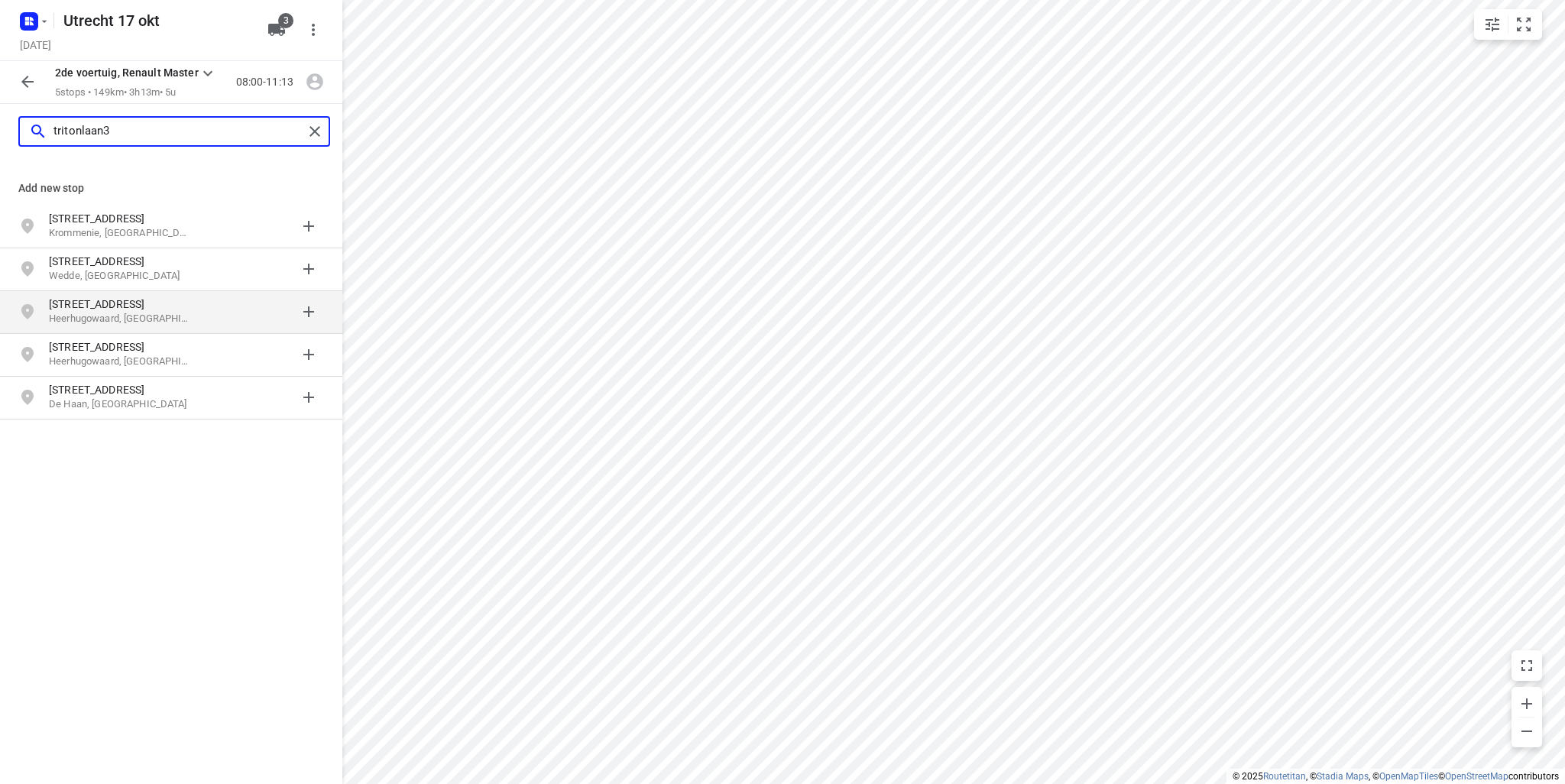
type input "tritonlaan3"
click at [143, 306] on p "Tritonlaan 3" at bounding box center [119, 304] width 140 height 15
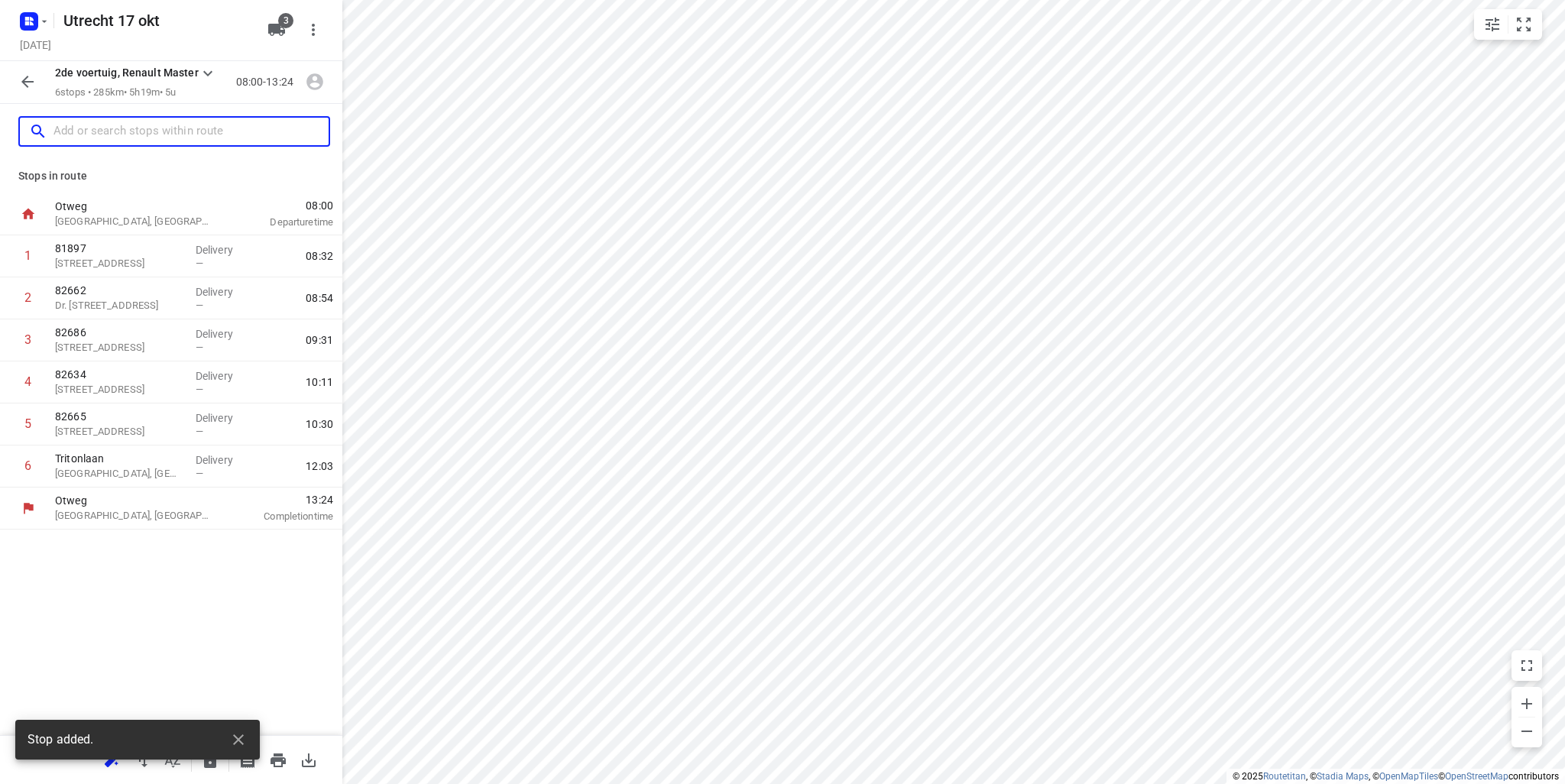
click at [150, 123] on input "text" at bounding box center [190, 132] width 275 height 24
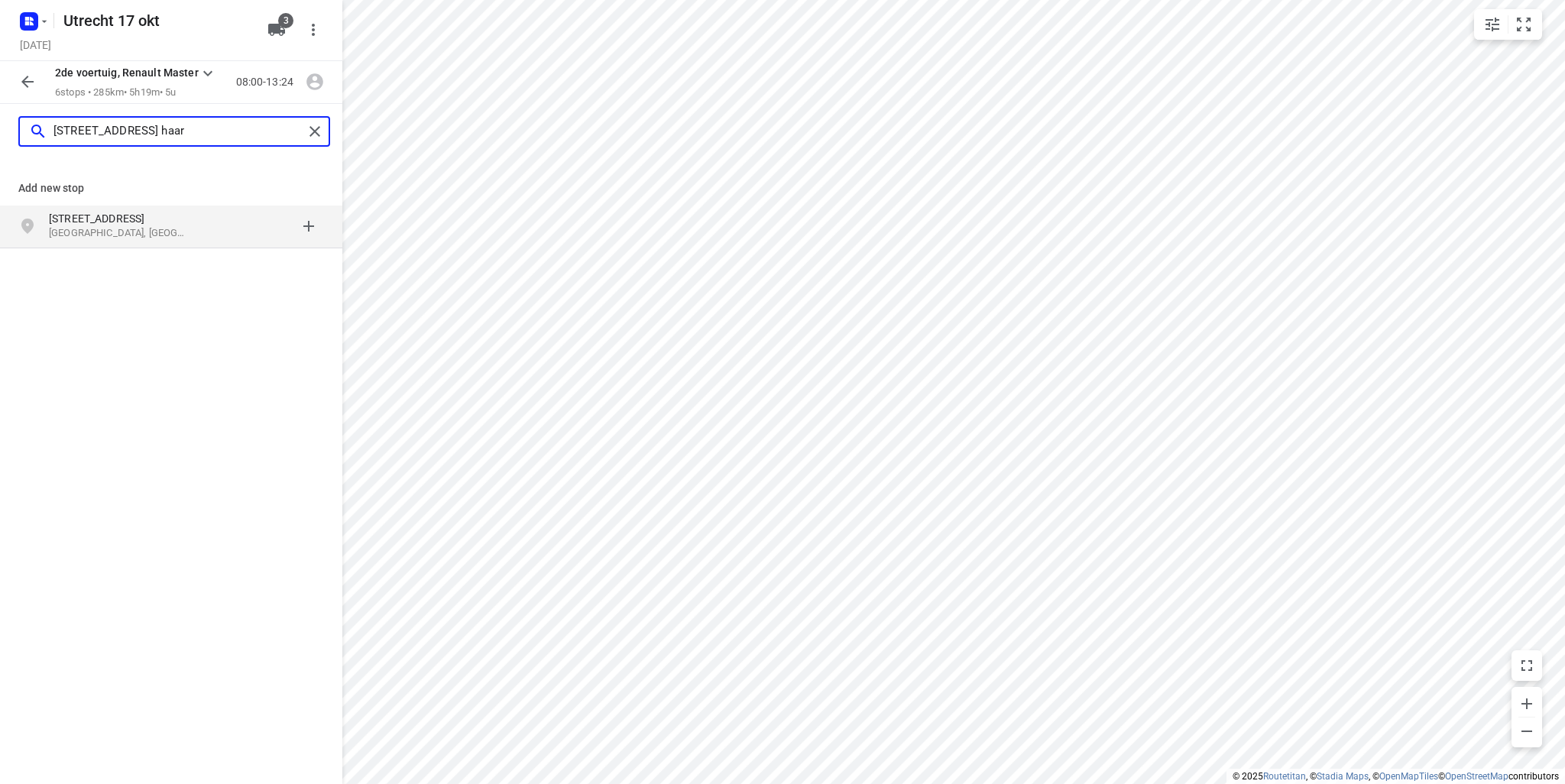
type input "boogstraat 29 haar"
click at [156, 230] on p "Haarlem, Nederland" at bounding box center [119, 233] width 140 height 14
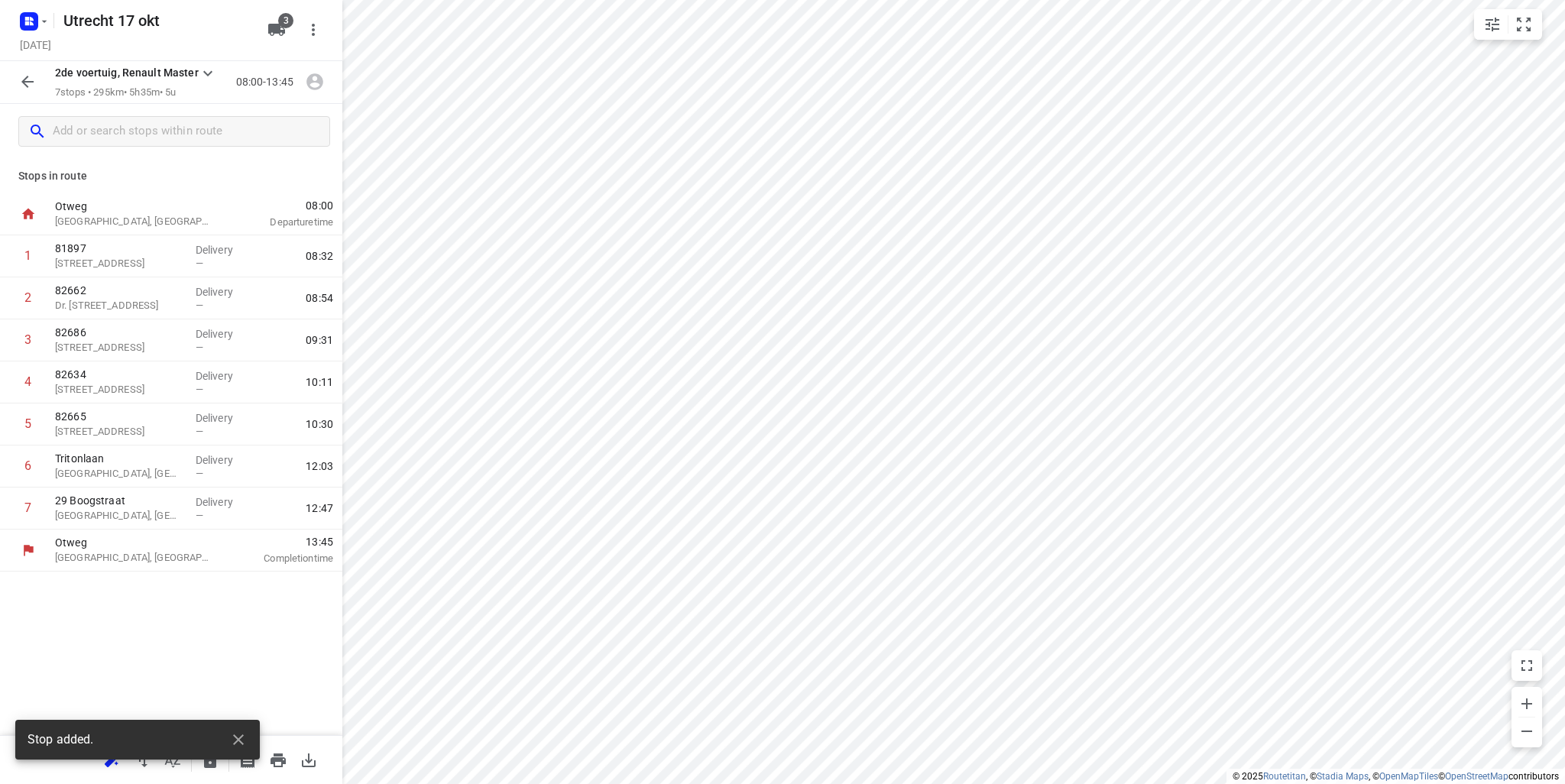
click at [116, 765] on div "Stop added." at bounding box center [137, 744] width 244 height 49
click at [232, 740] on icon "button" at bounding box center [238, 739] width 18 height 18
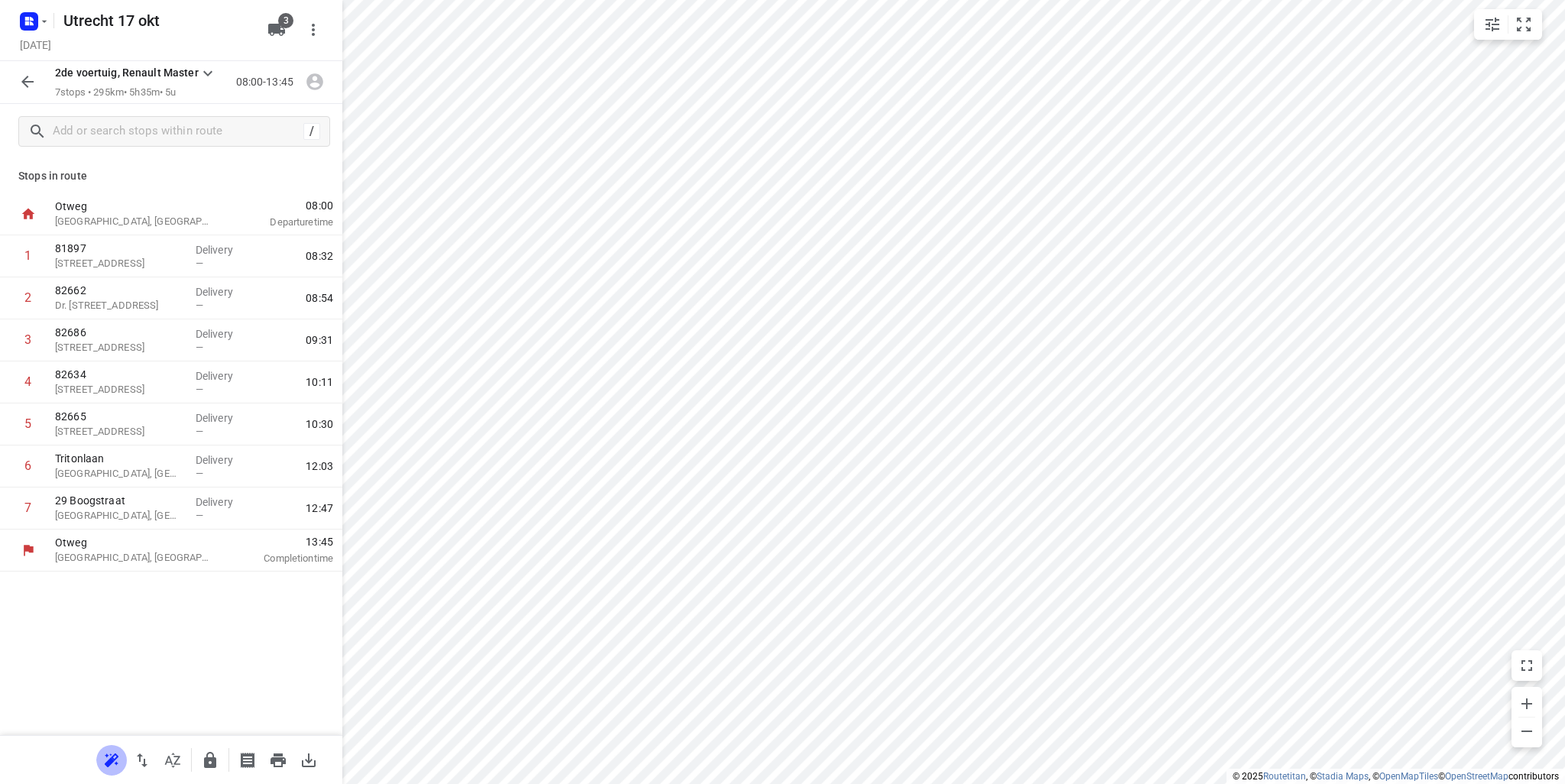
click at [117, 755] on icon "button" at bounding box center [111, 759] width 13 height 12
click at [287, 764] on button "button" at bounding box center [278, 760] width 31 height 31
click at [143, 129] on input "text" at bounding box center [175, 132] width 244 height 24
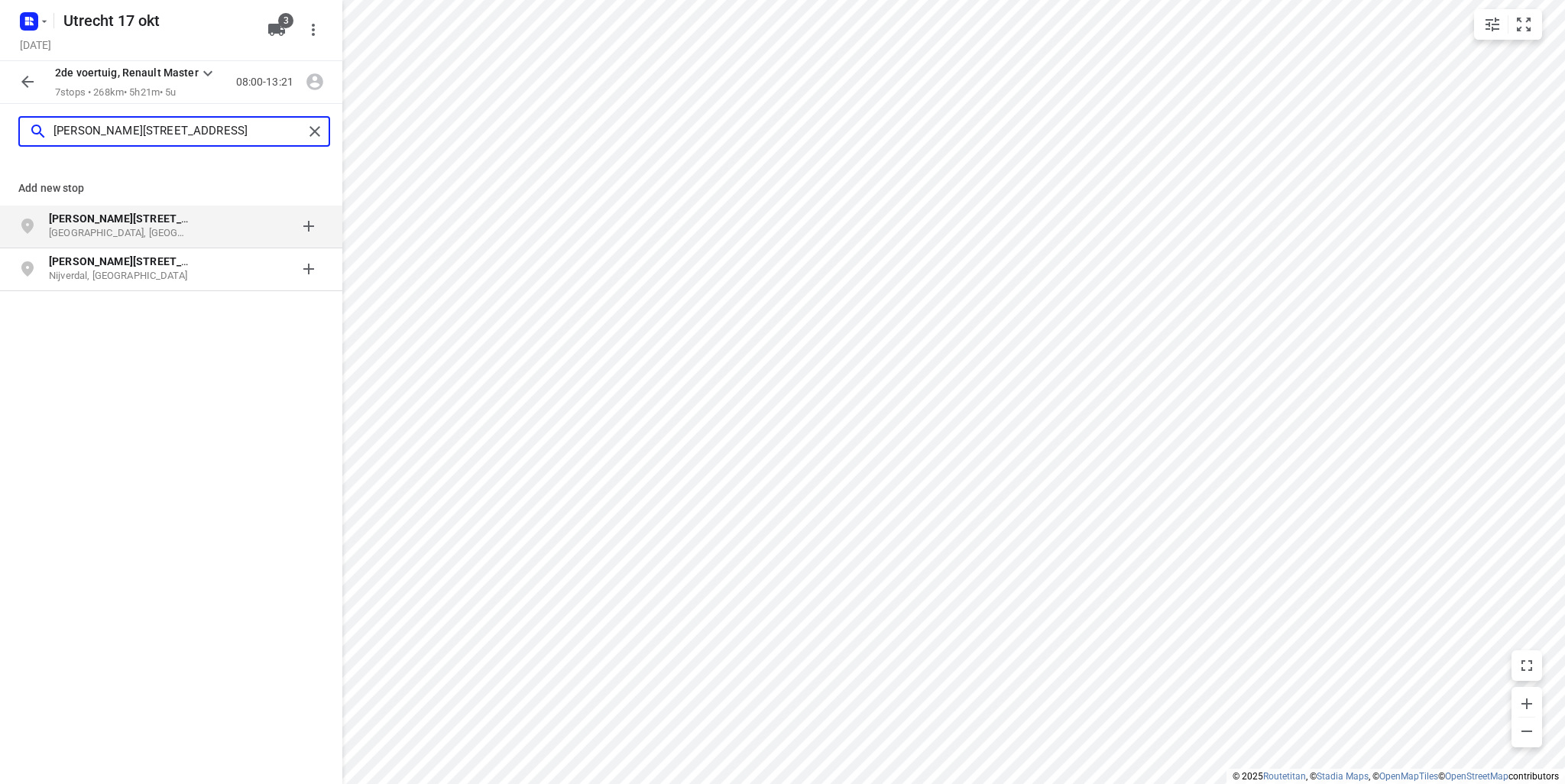
type input "nikola teslastraat 18F"
click at [124, 218] on b "Nikola Teslastraat 18F" at bounding box center [140, 218] width 183 height 12
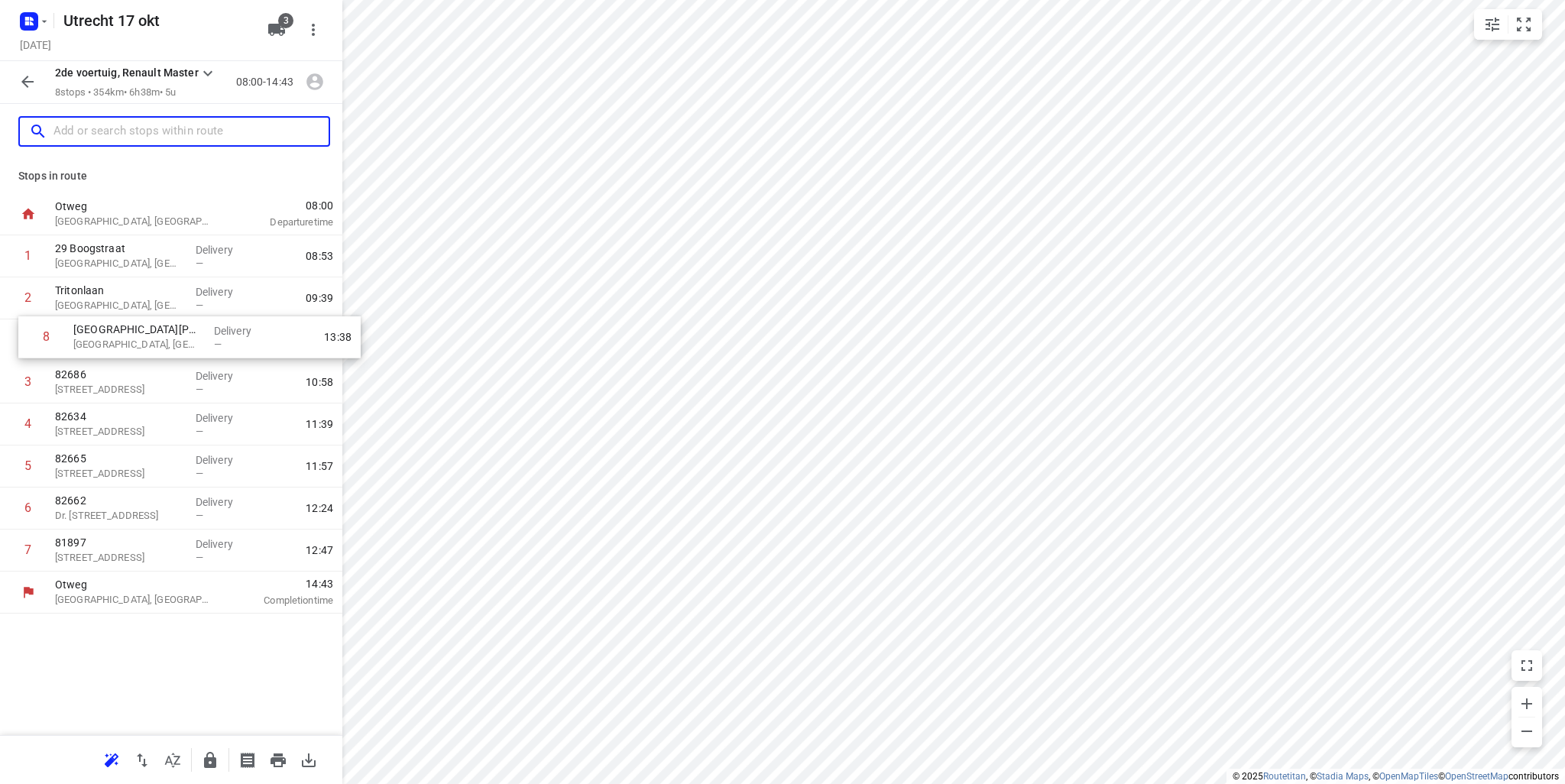
drag, startPoint x: 104, startPoint y: 547, endPoint x: 122, endPoint y: 325, distance: 222.7
click at [122, 325] on div "1 29 Boogstraat Haarlem, Netherlands Delivery — 08:53 2 Tritonlaan Heerhugowaar…" at bounding box center [171, 403] width 342 height 336
drag, startPoint x: 146, startPoint y: 337, endPoint x: 144, endPoint y: 380, distance: 43.0
click at [144, 380] on div "1 29 Boogstraat Haarlem, Netherlands Delivery — 08:53 2 Tritonlaan Heerhugowaar…" at bounding box center [171, 403] width 342 height 336
drag, startPoint x: 132, startPoint y: 380, endPoint x: 136, endPoint y: 352, distance: 28.3
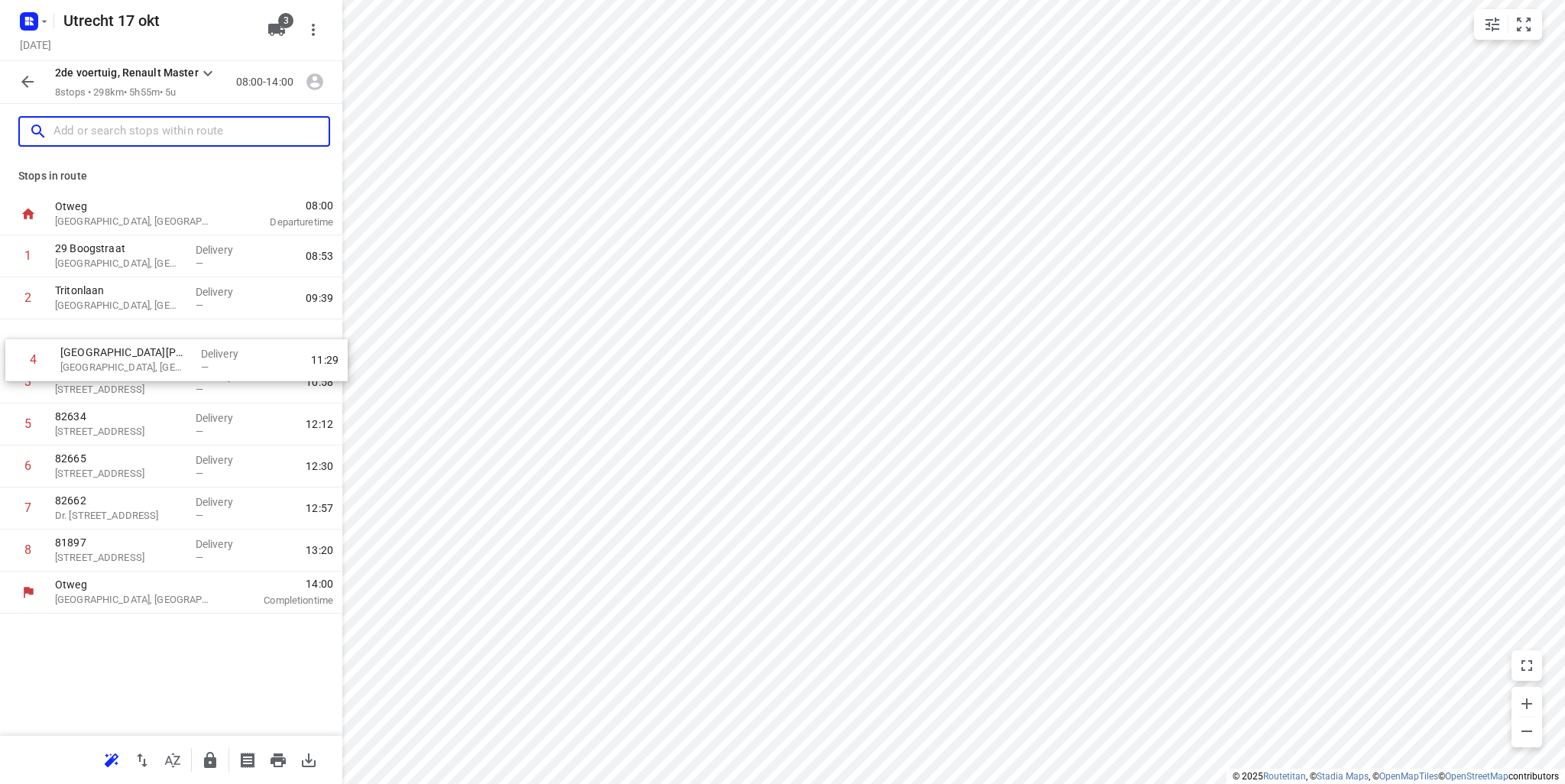
click at [136, 352] on div "1 29 Boogstraat Haarlem, Netherlands Delivery — 08:53 2 Tritonlaan Heerhugowaar…" at bounding box center [171, 403] width 342 height 336
click at [108, 352] on p "Almere, Netherlands" at bounding box center [119, 347] width 128 height 15
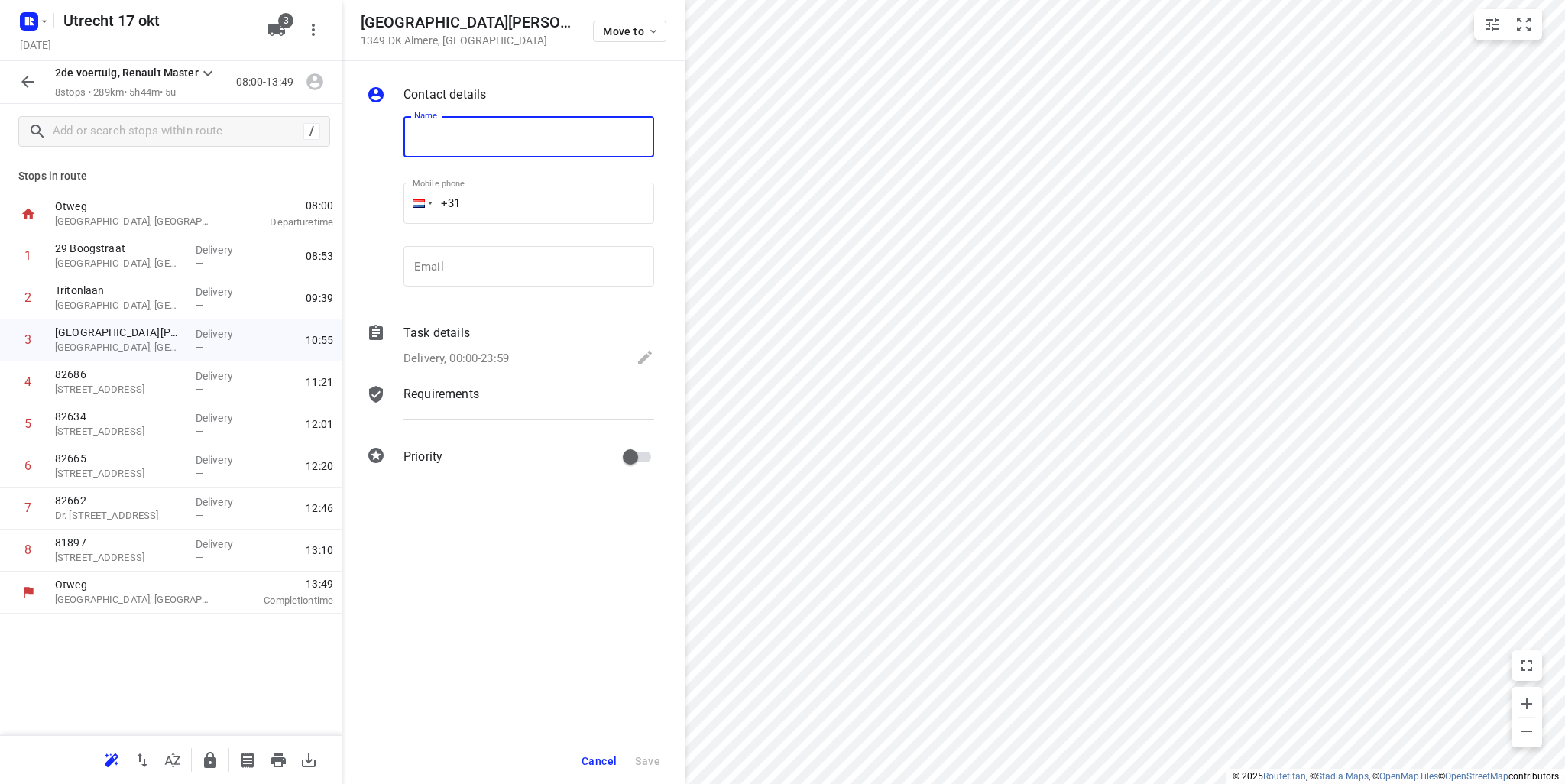
click at [453, 141] on input "text" at bounding box center [529, 137] width 251 height 41
type input "82606"
click at [657, 762] on span "Save" at bounding box center [648, 760] width 25 height 12
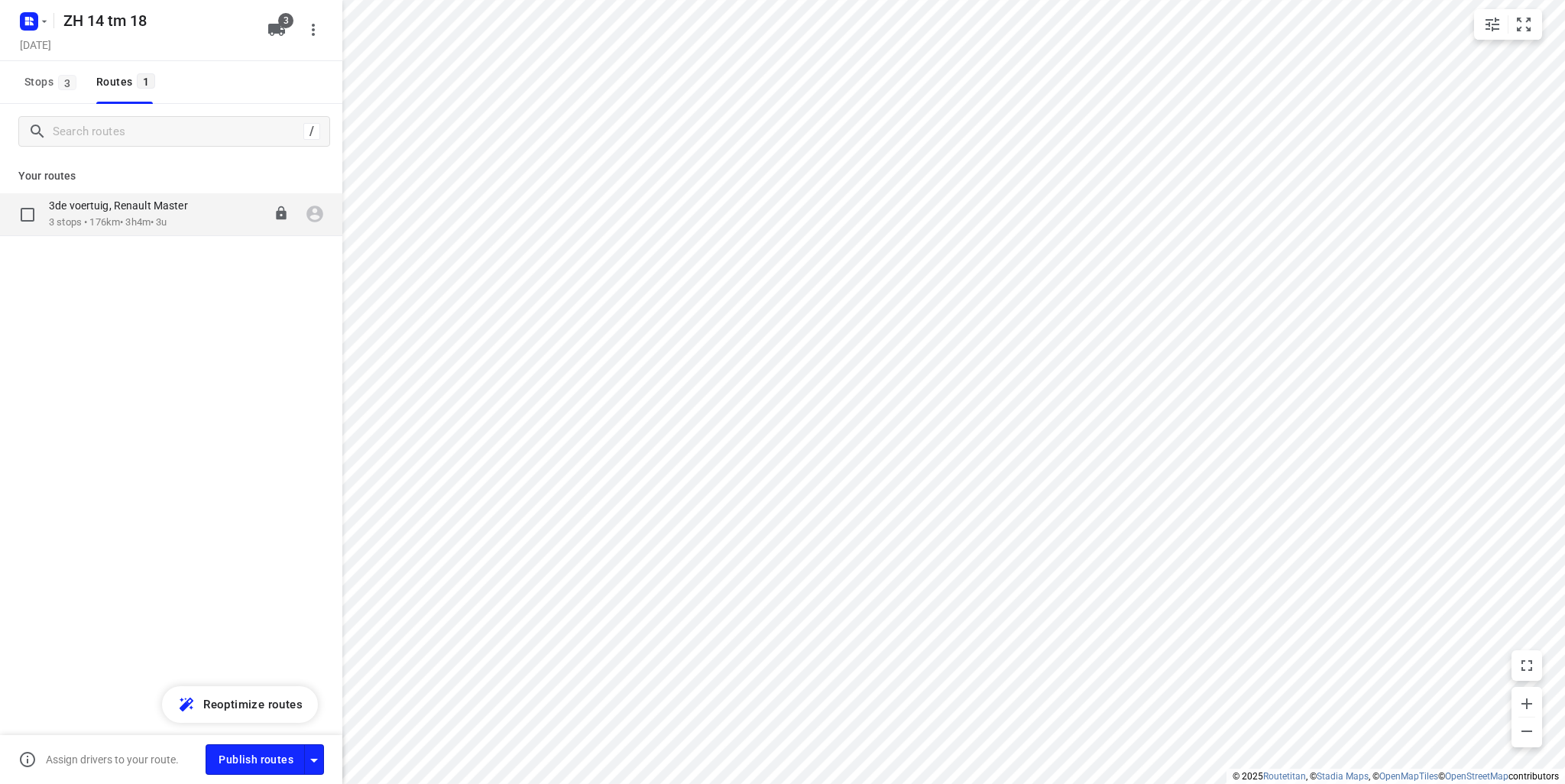
click at [71, 216] on p "3 stops • 176km • 3h4m • 3u" at bounding box center [126, 223] width 155 height 14
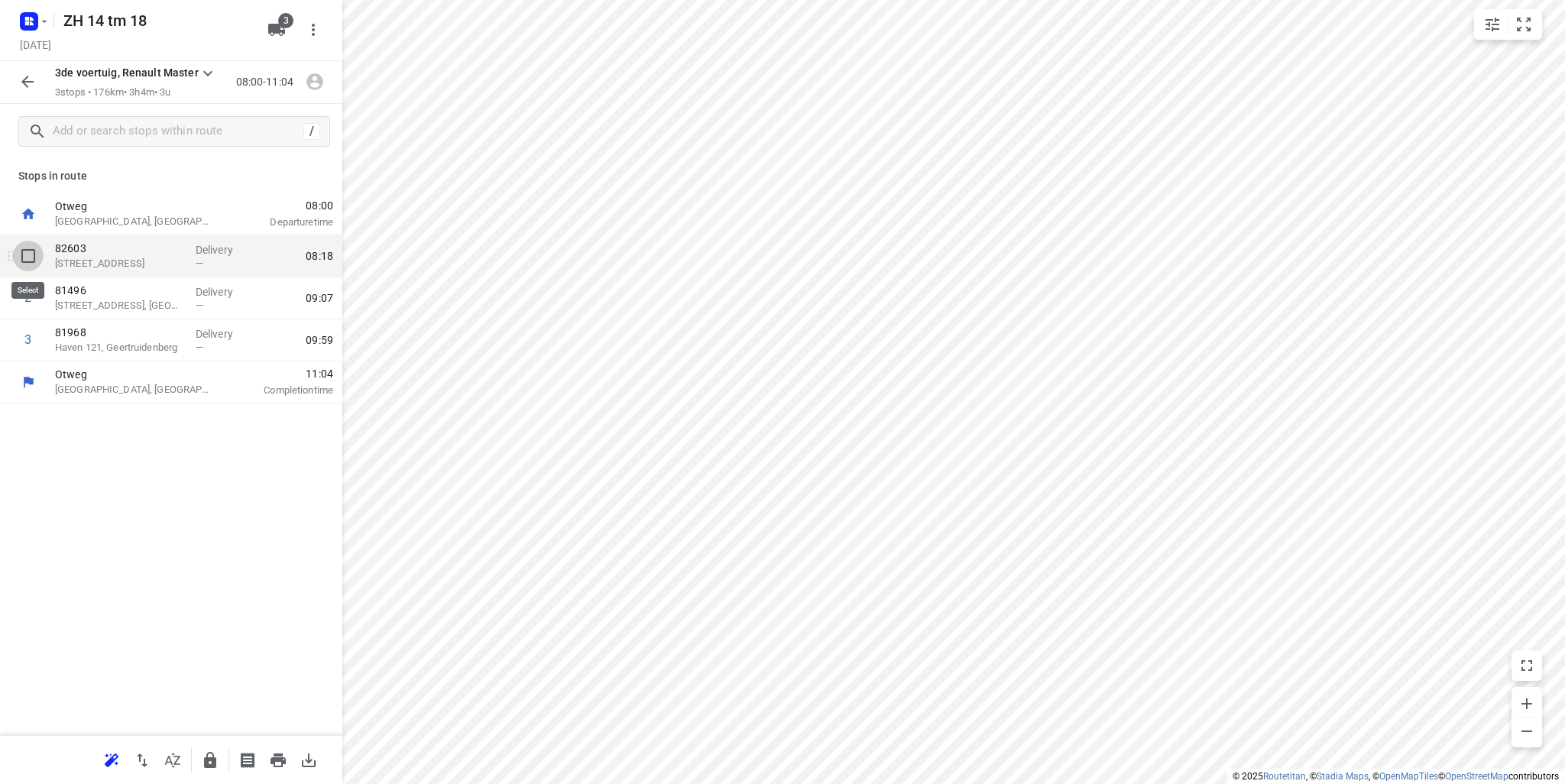
click at [25, 264] on input "checkbox" at bounding box center [28, 256] width 31 height 31
checkbox input "true"
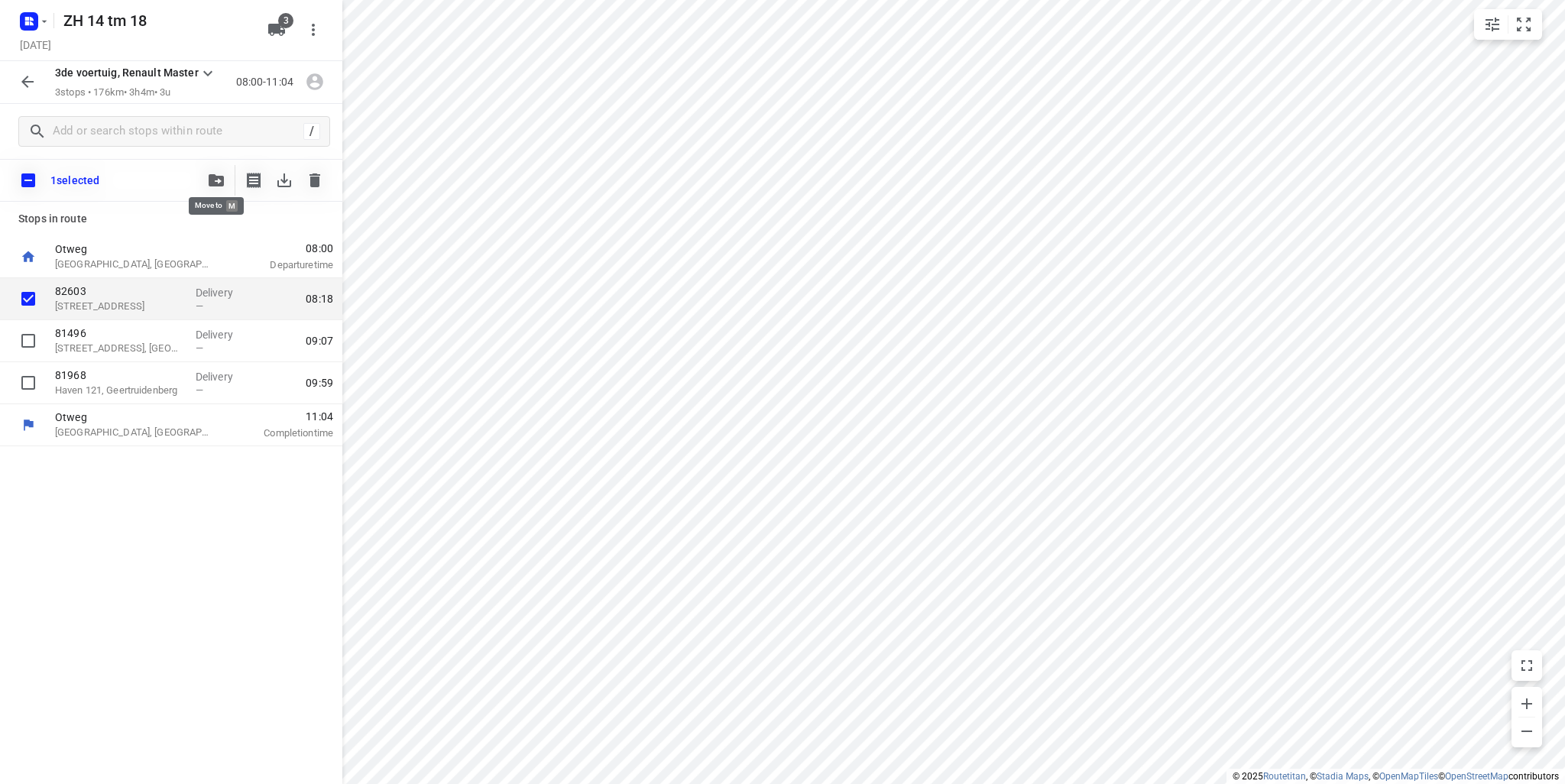
click at [204, 178] on button "button" at bounding box center [216, 180] width 31 height 31
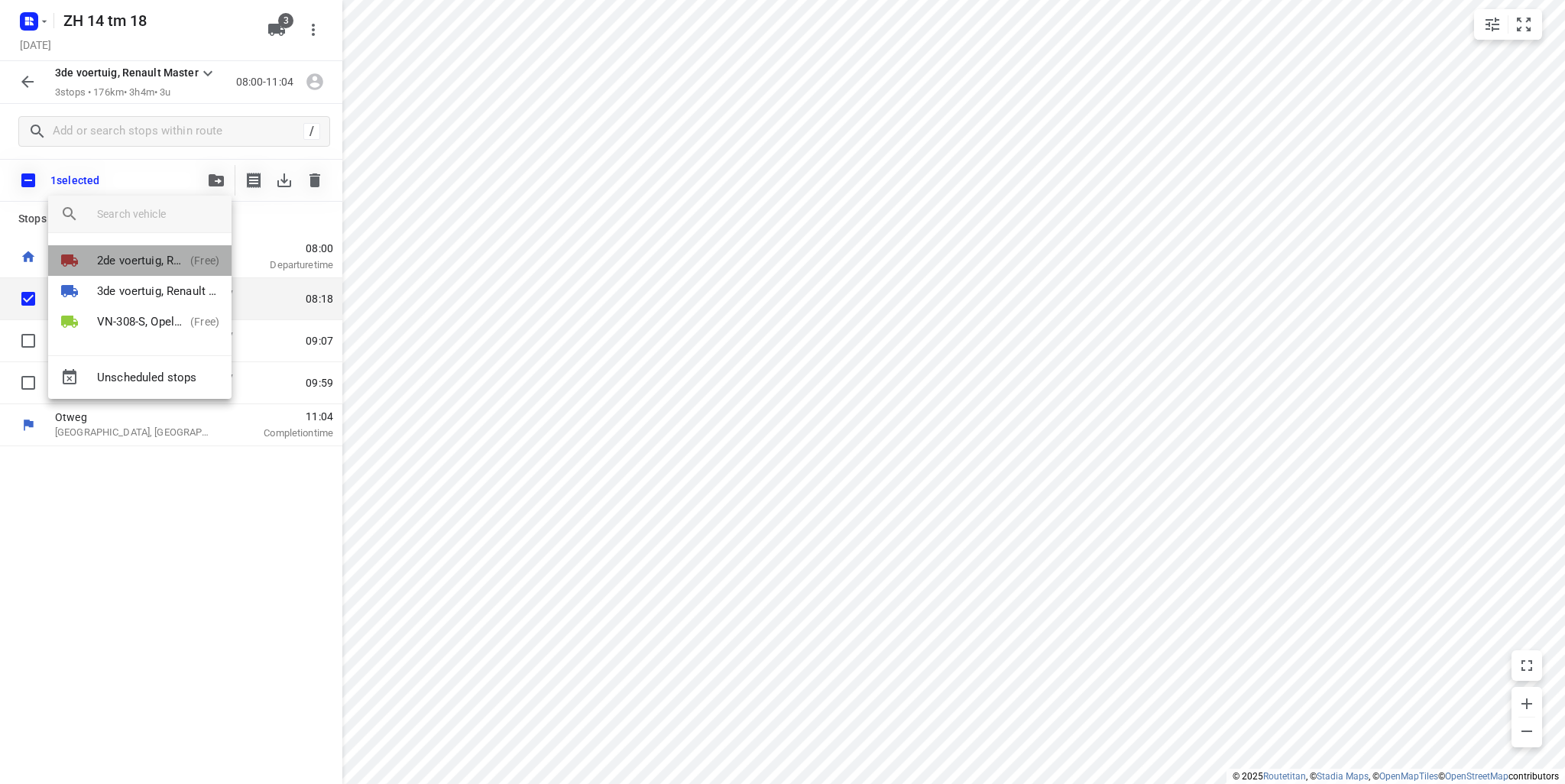
click at [167, 262] on p "2de voertuig, Renault Master" at bounding box center [140, 261] width 87 height 17
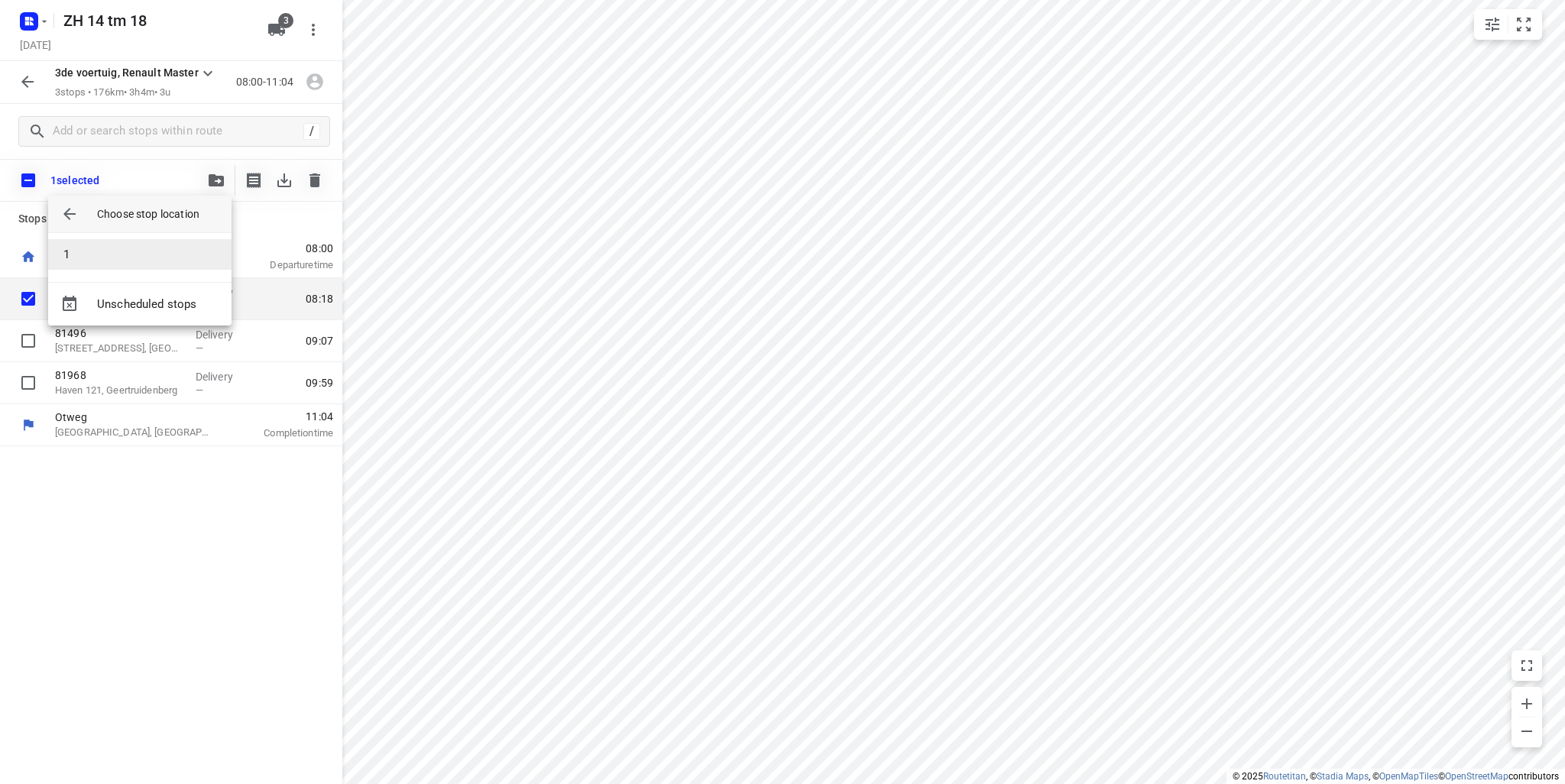
click at [152, 251] on li "1" at bounding box center [140, 254] width 183 height 31
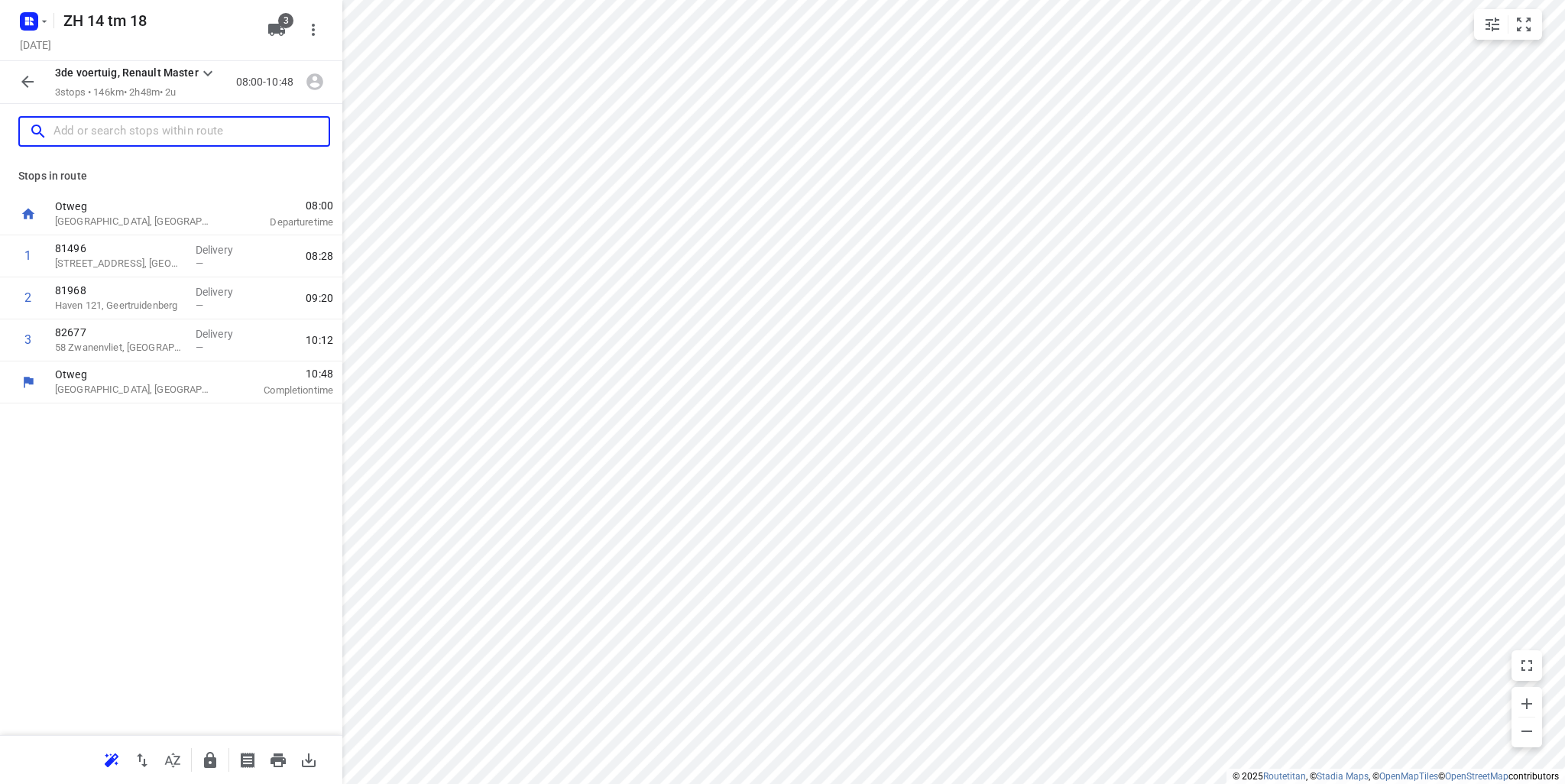
click at [169, 137] on input "text" at bounding box center [190, 132] width 275 height 24
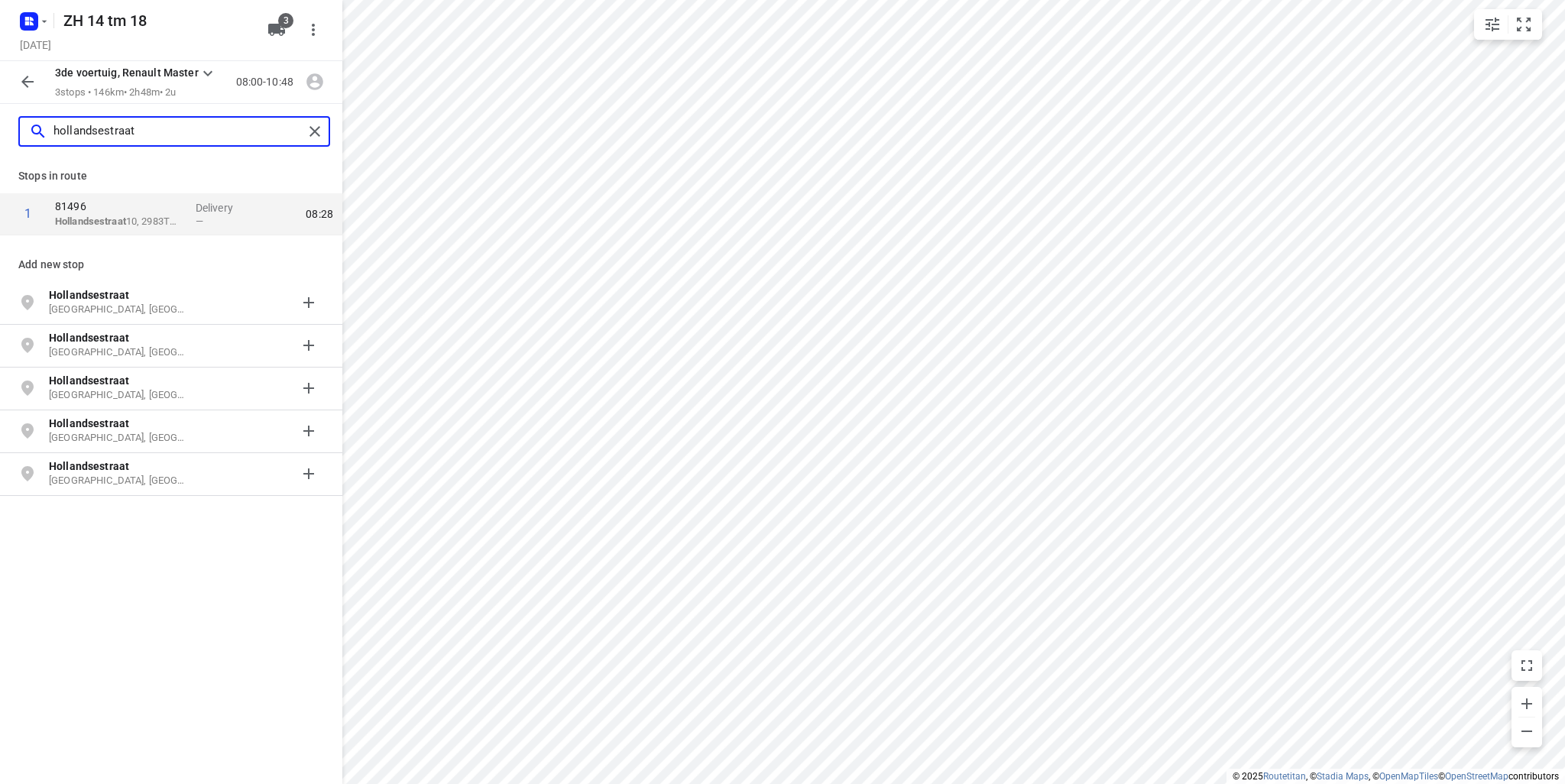
type input "hollandsestraat"
click at [23, 82] on icon "button" at bounding box center [27, 81] width 12 height 12
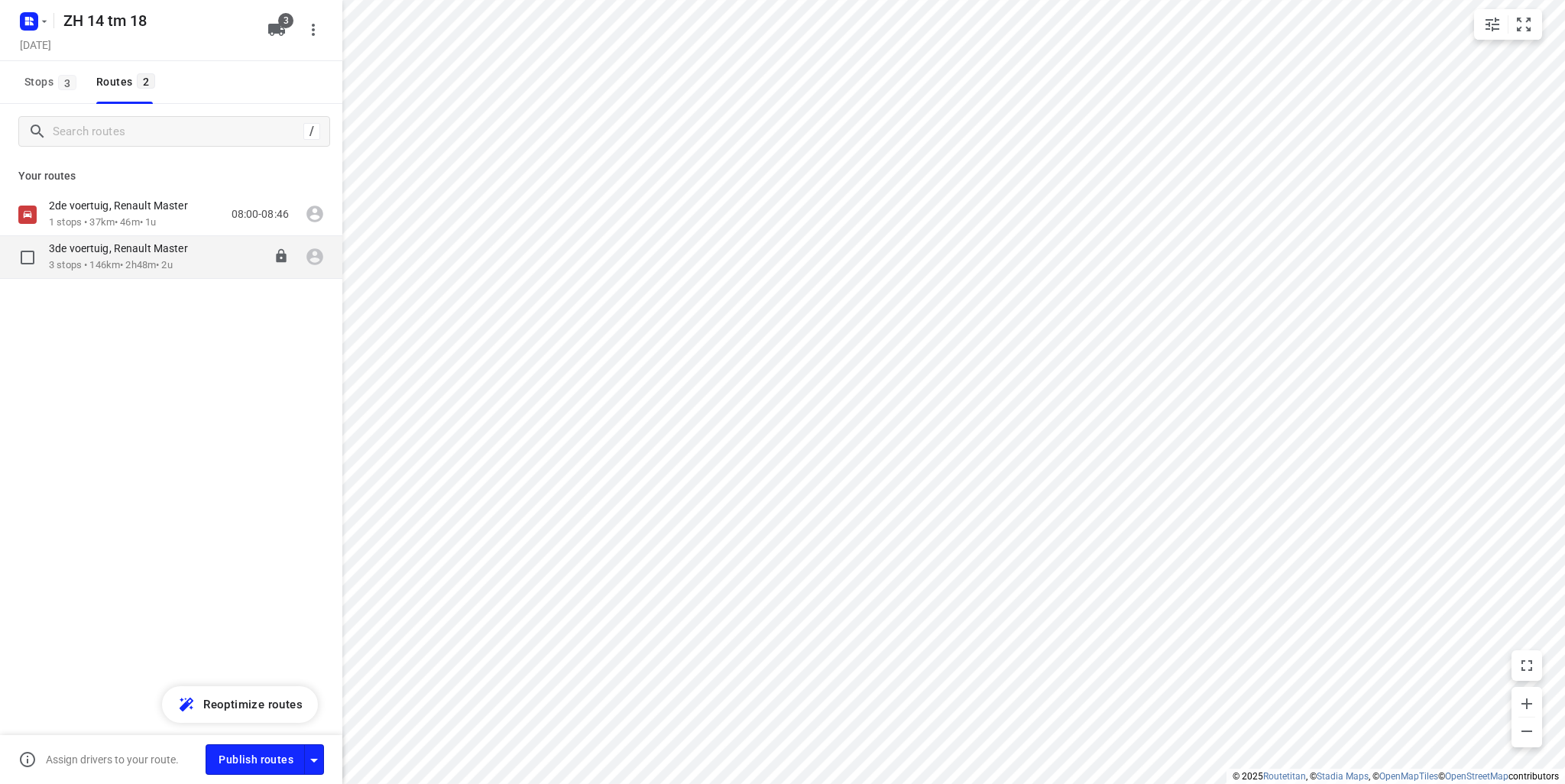
click at [92, 245] on p "3de voertuig, Renault Master" at bounding box center [123, 248] width 148 height 13
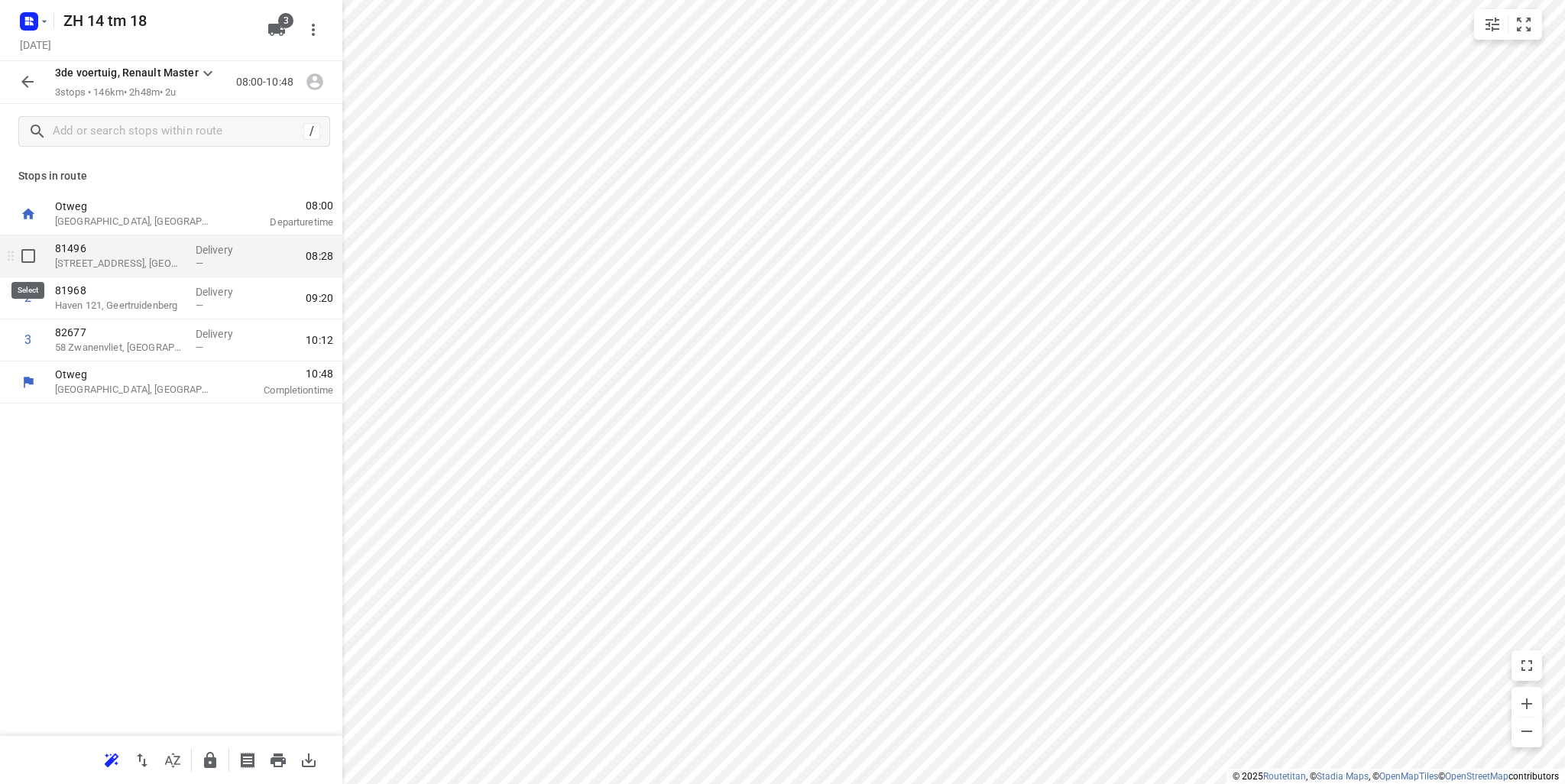
click at [34, 263] on input "checkbox" at bounding box center [28, 256] width 31 height 31
checkbox input "true"
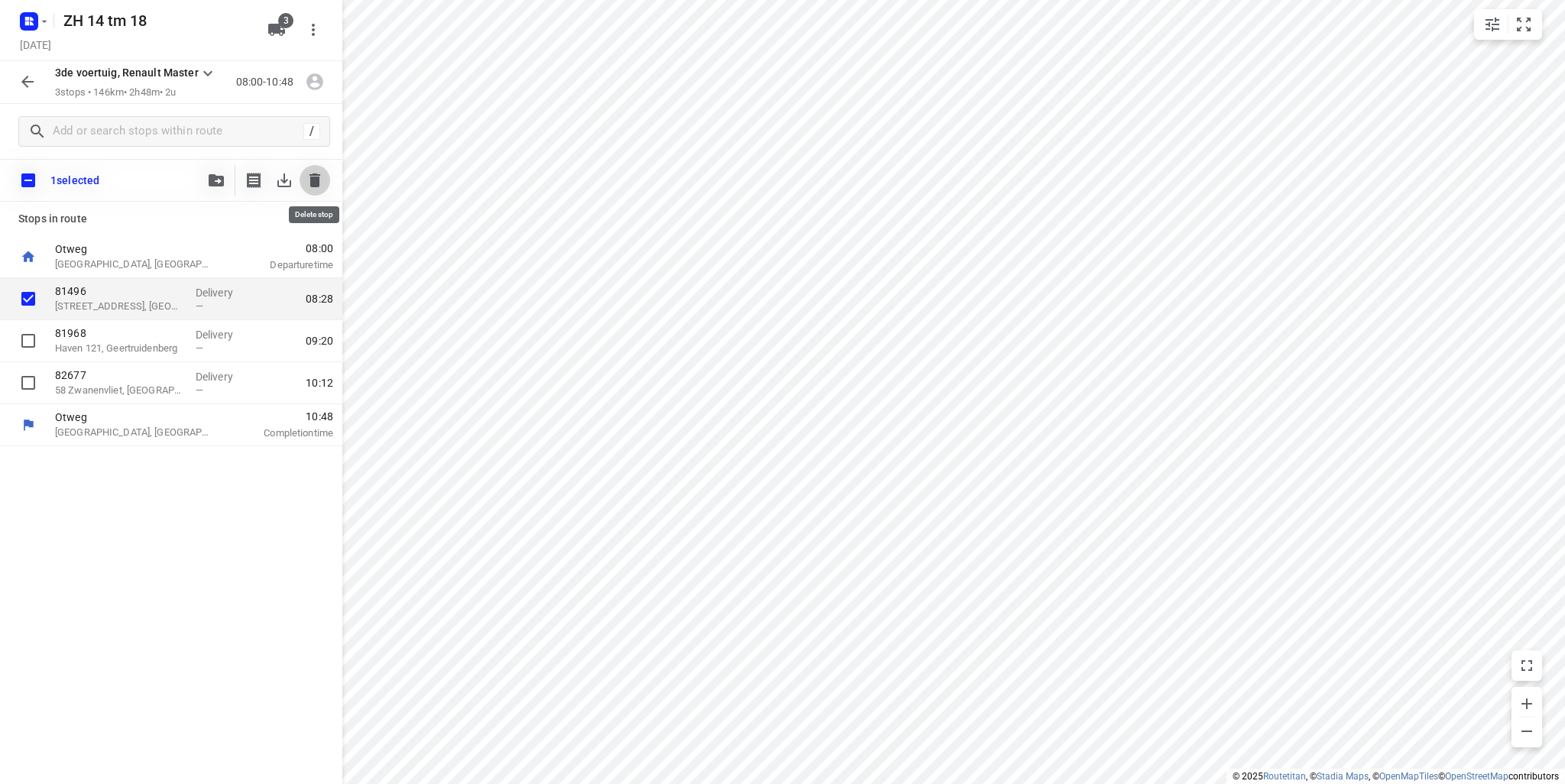
click at [312, 184] on icon "button" at bounding box center [314, 180] width 10 height 13
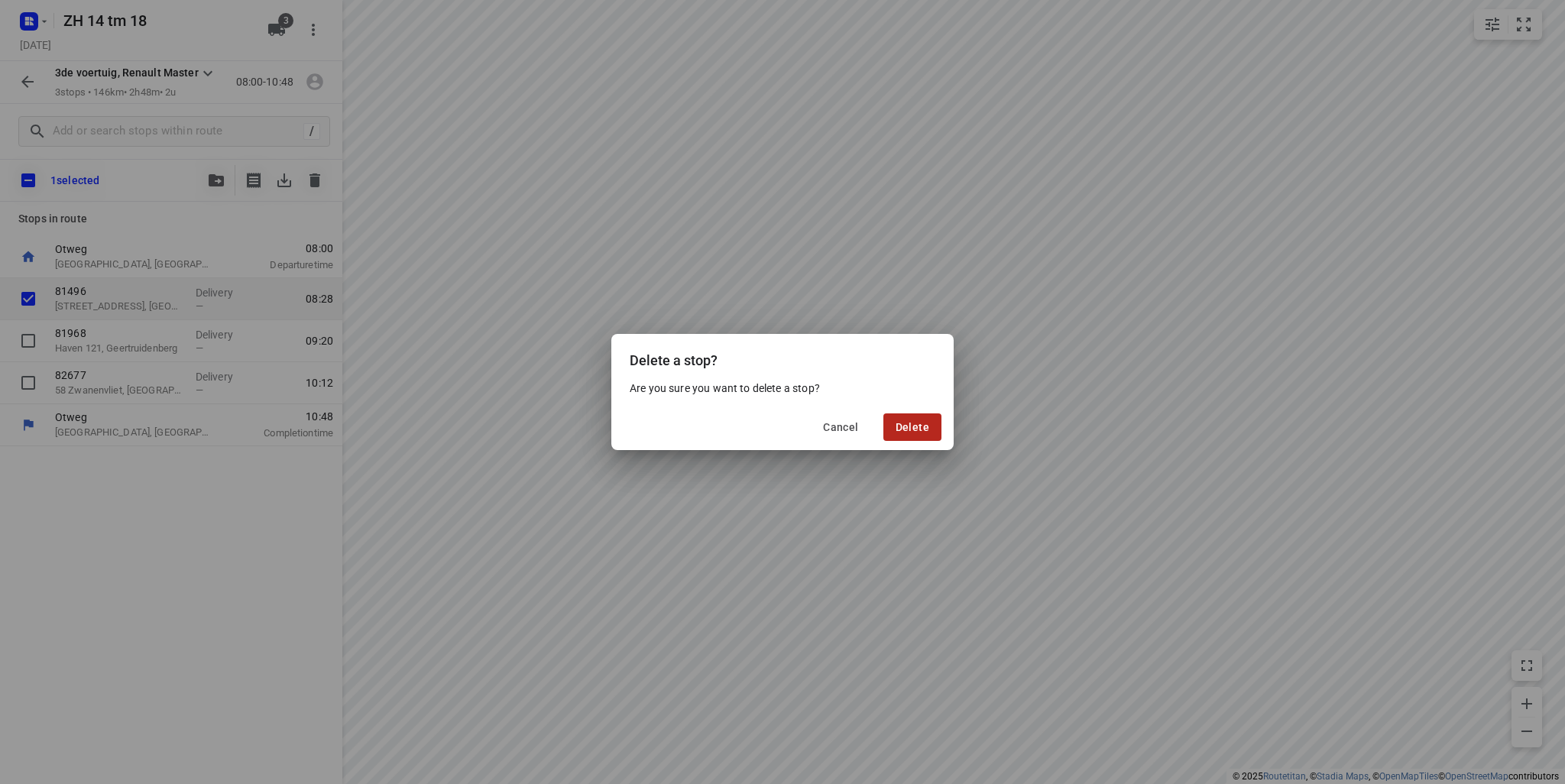
click at [920, 428] on span "Delete" at bounding box center [913, 426] width 33 height 12
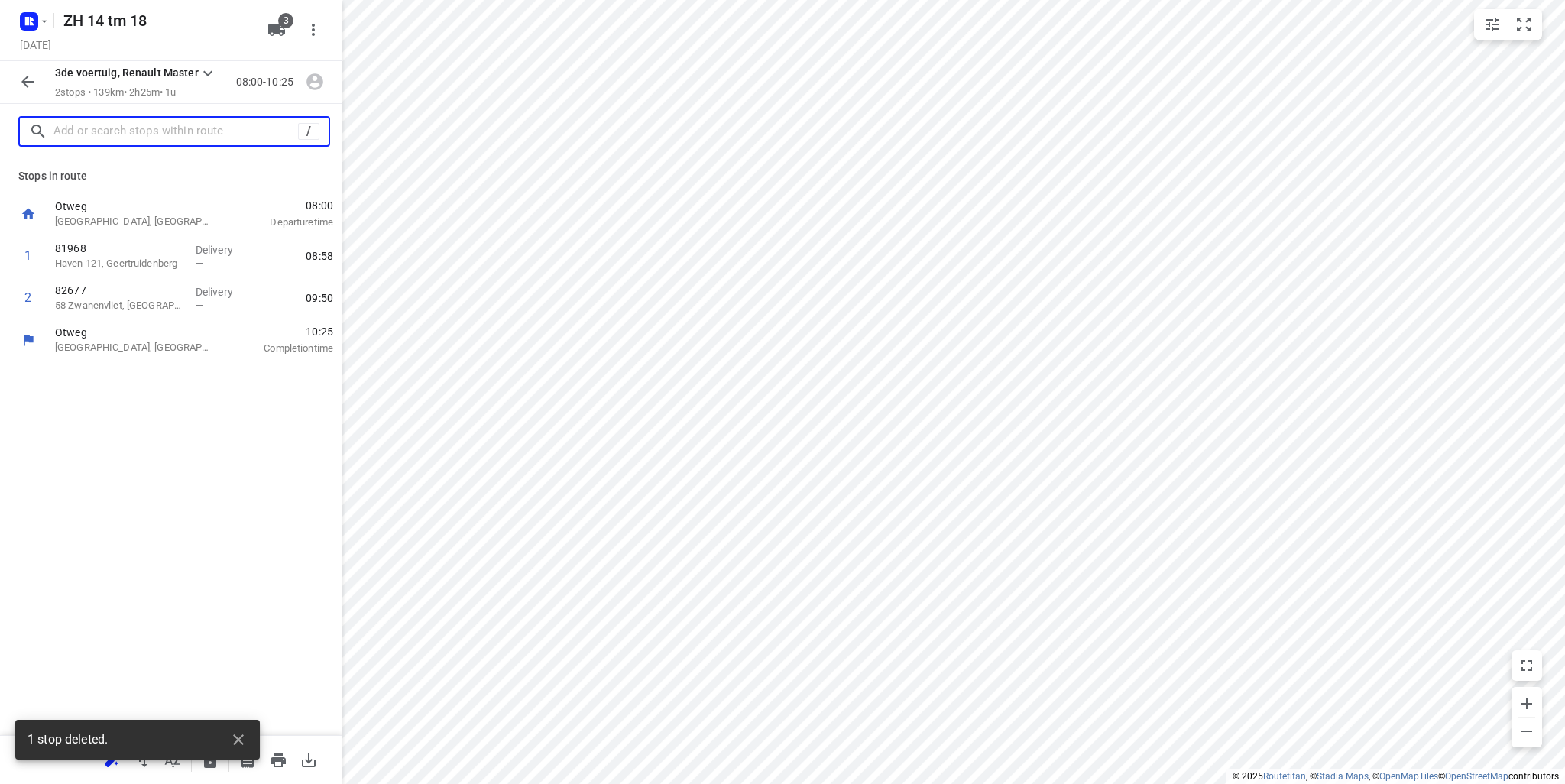
click at [119, 136] on input "text" at bounding box center [175, 132] width 244 height 24
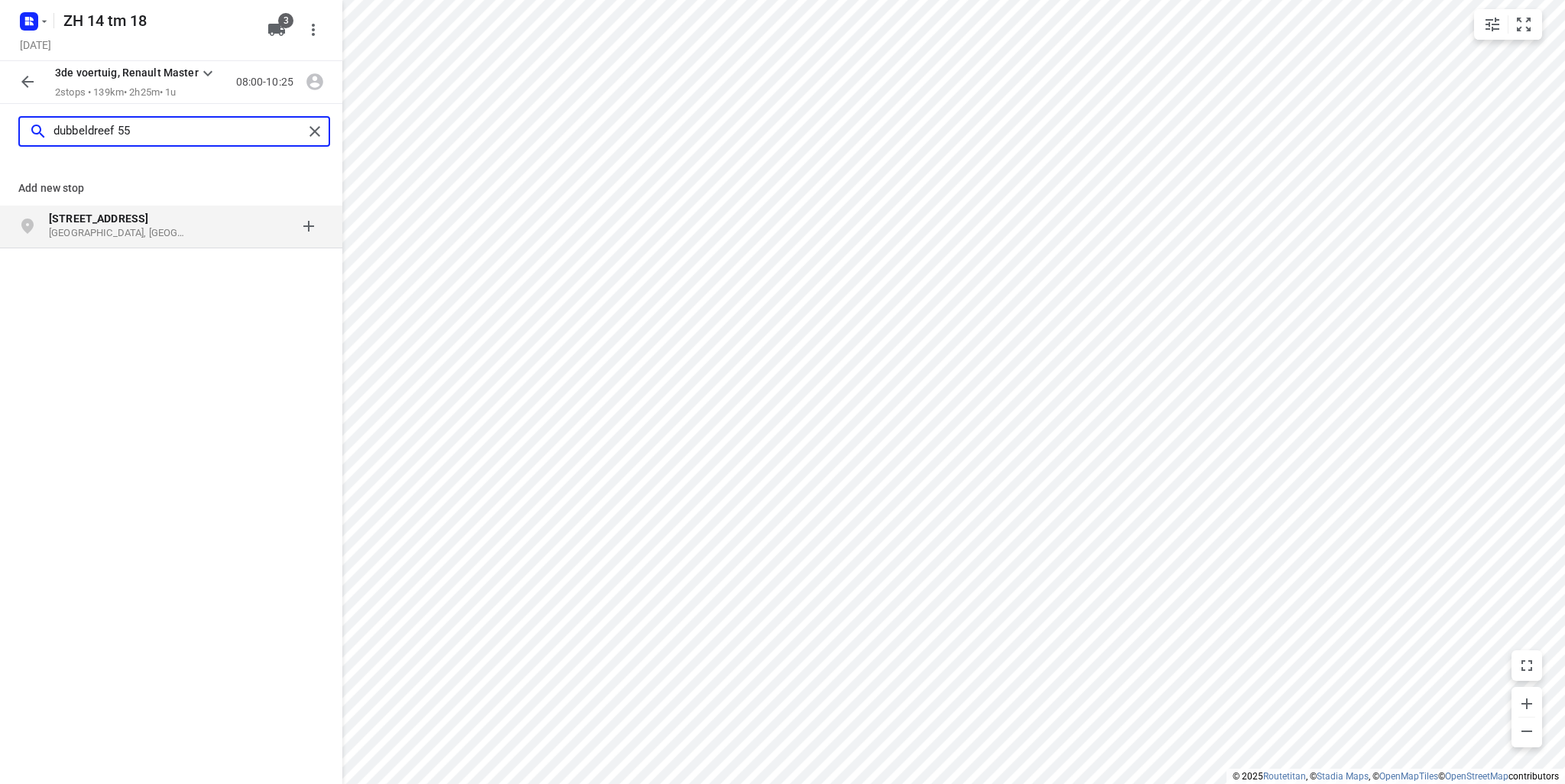
type input "dubbeldreef 55"
click at [101, 233] on p "Dordrecht, Nederland" at bounding box center [119, 233] width 140 height 14
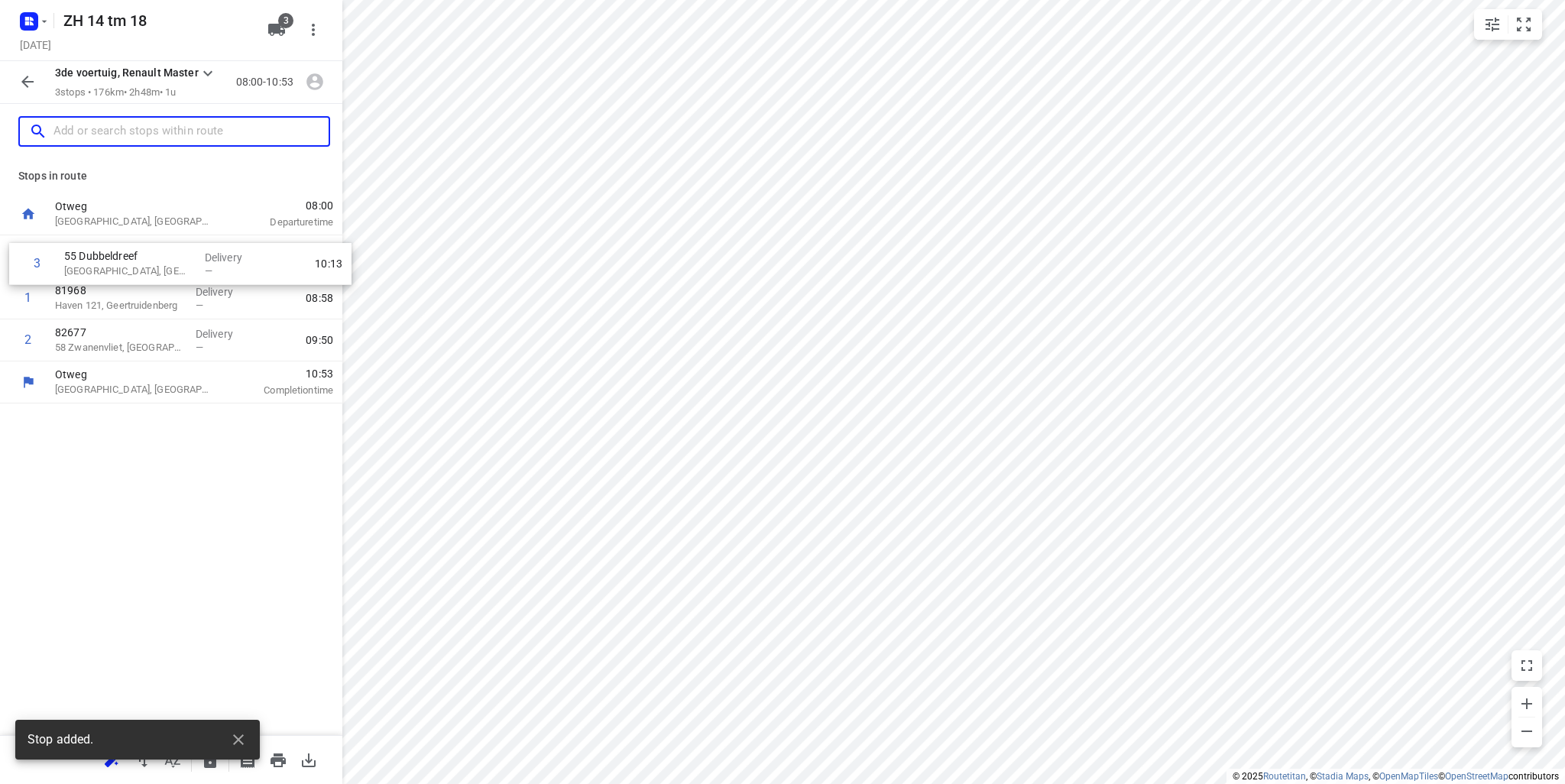
drag, startPoint x: 120, startPoint y: 306, endPoint x: 125, endPoint y: 264, distance: 42.3
click at [125, 264] on div "1 81968 Haven 121, Geertruidenberg Delivery — 08:58 2 82677 58 Zwanenvliet, Str…" at bounding box center [171, 298] width 342 height 126
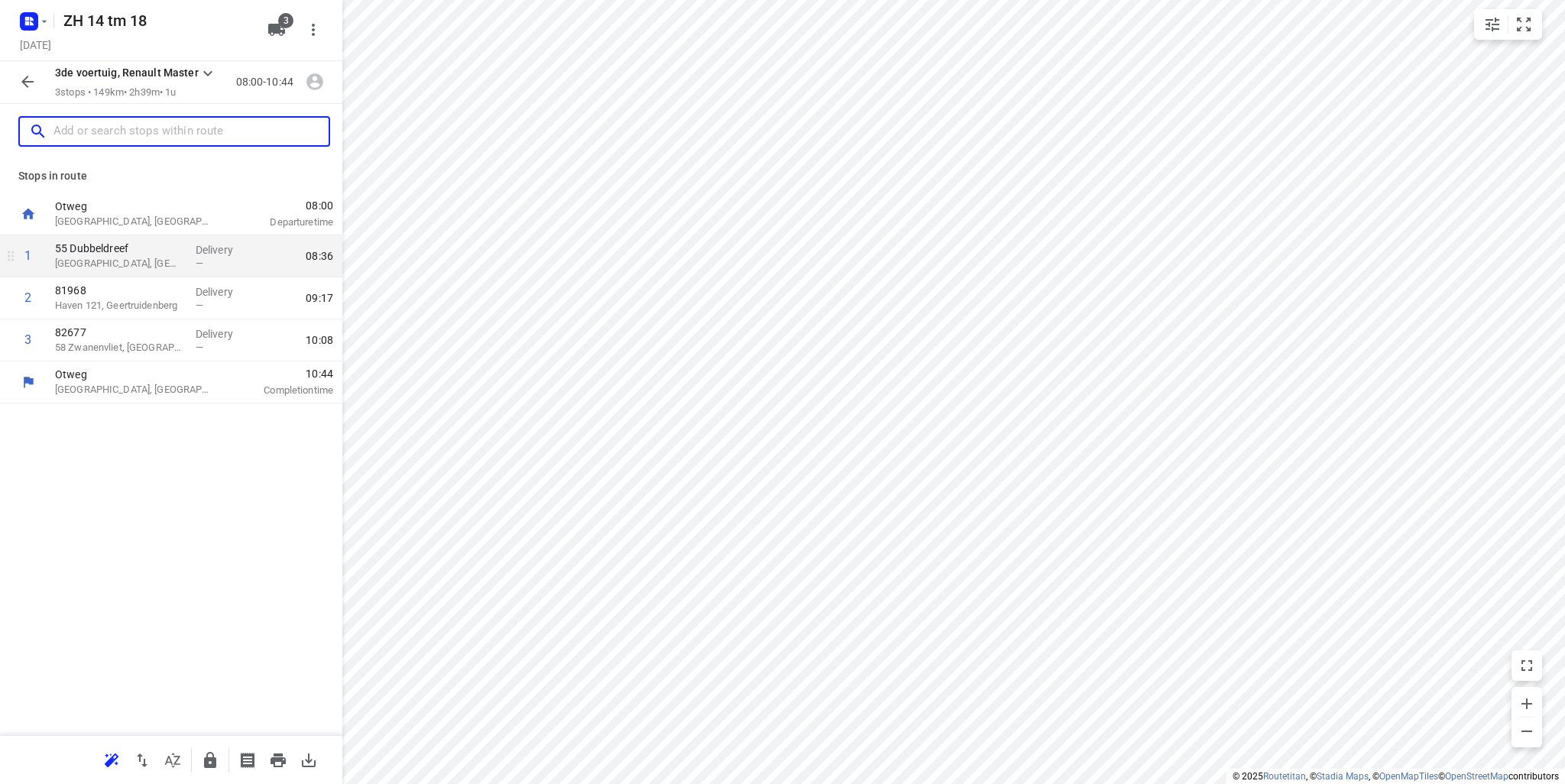
click at [125, 262] on p "Dordrecht, Netherlands" at bounding box center [119, 263] width 128 height 15
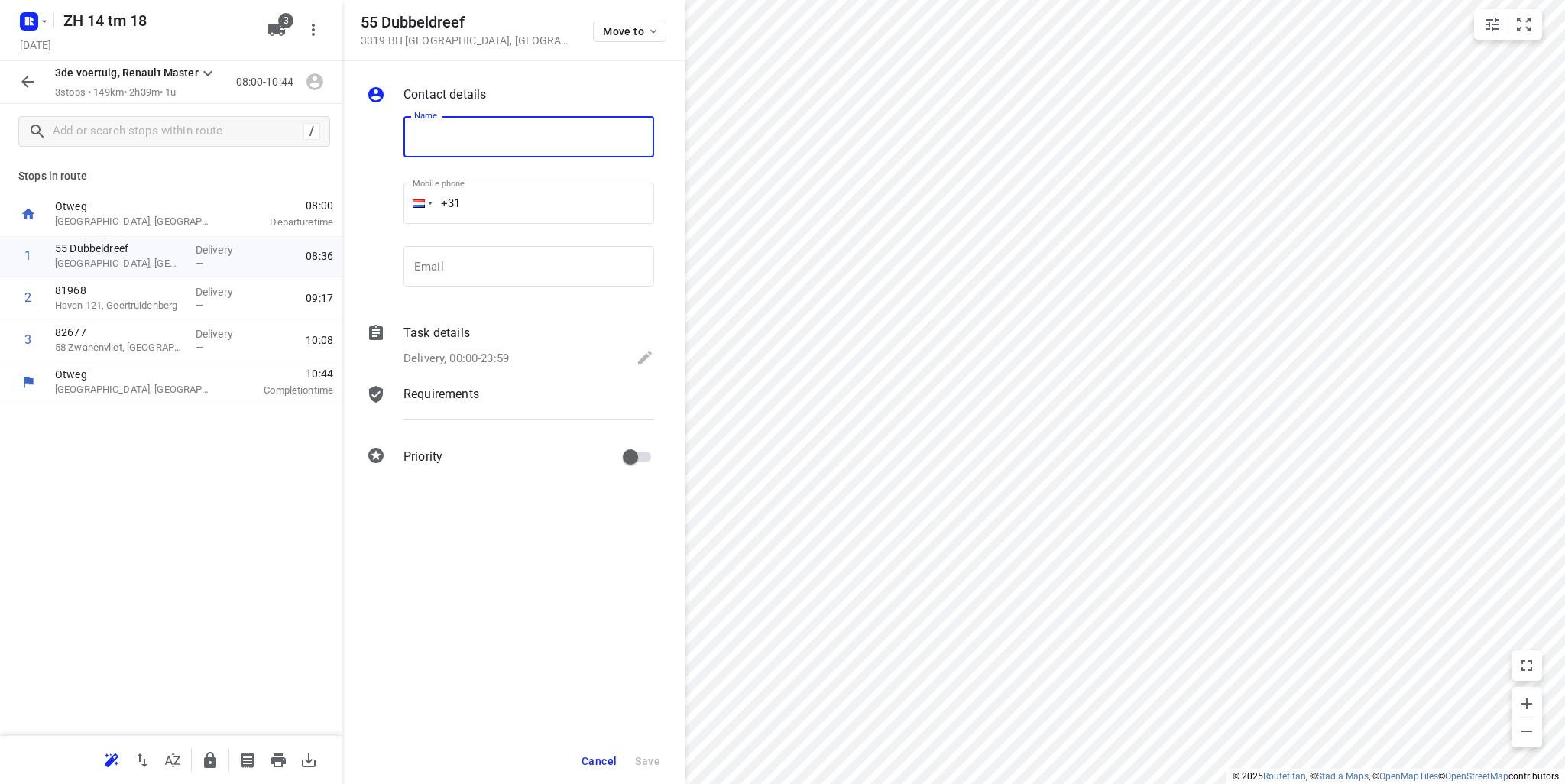
click at [505, 151] on input "text" at bounding box center [529, 137] width 251 height 41
type input "82726"
click at [645, 762] on span "Save" at bounding box center [648, 760] width 25 height 12
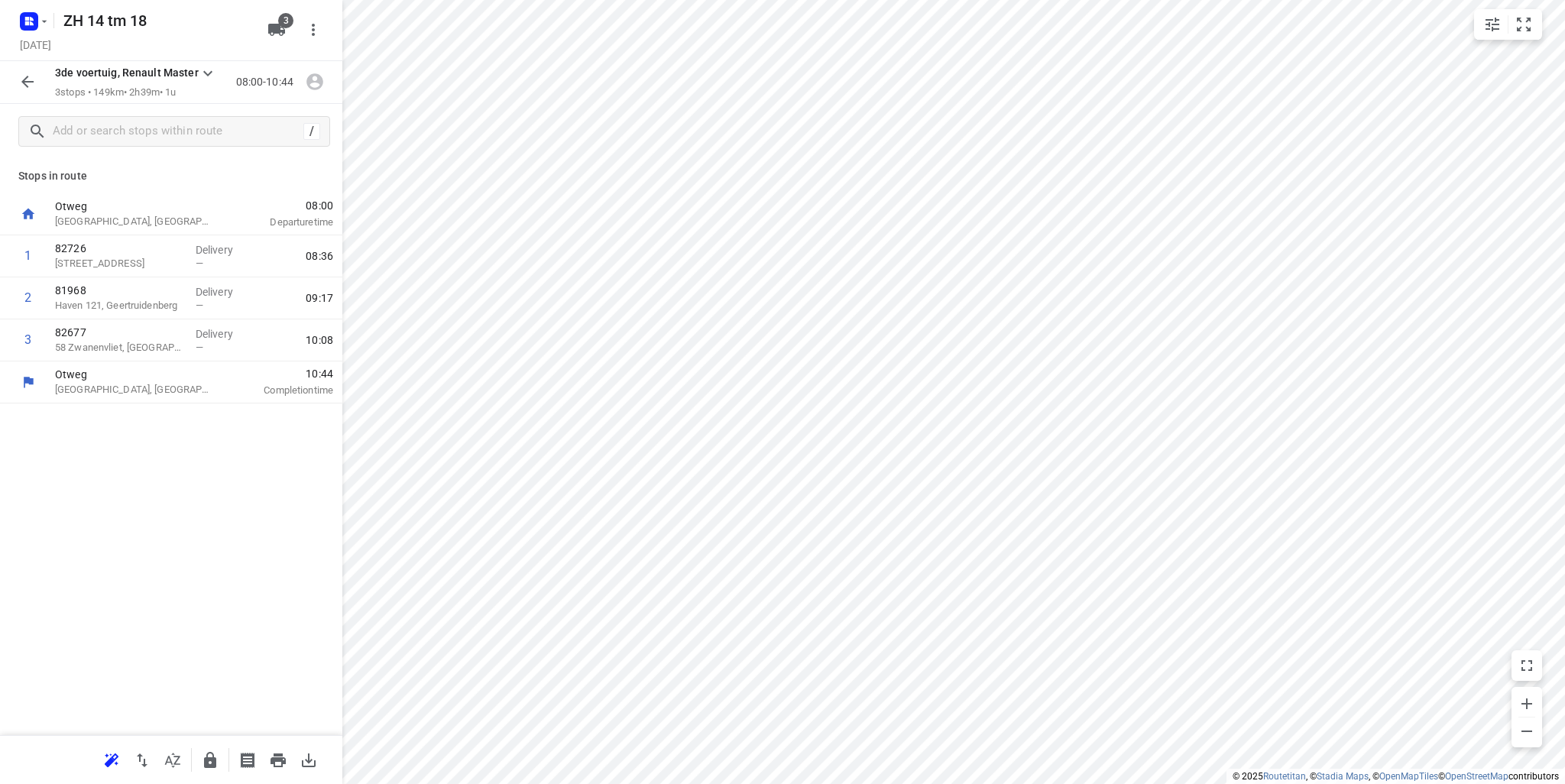
click at [29, 83] on icon "button" at bounding box center [27, 82] width 18 height 18
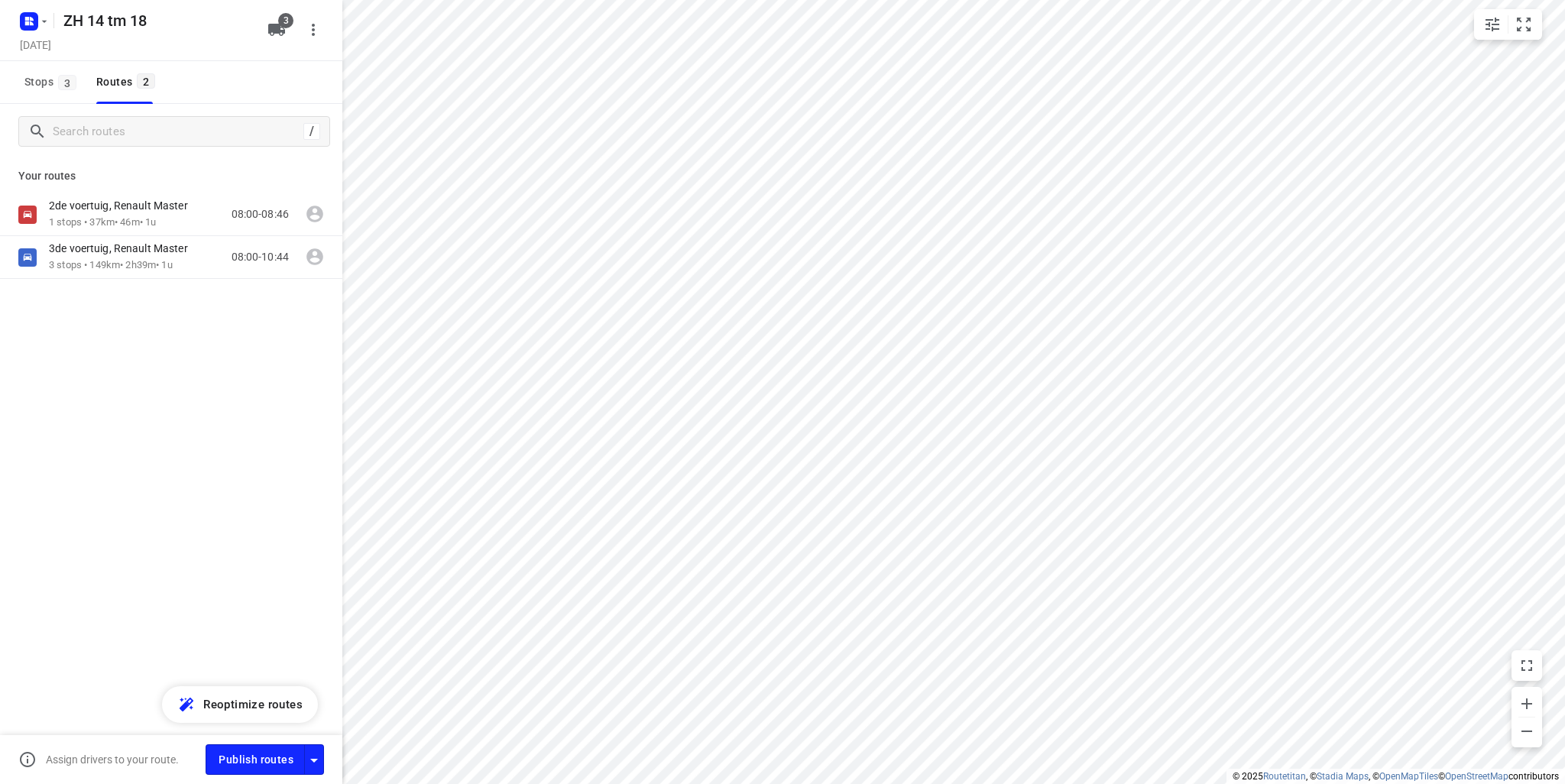
click at [214, 189] on div "Your routes 2de voertuig, Renault Master 1 stops • 37km • 46m • 1u 08:00-08:46 …" at bounding box center [171, 272] width 342 height 227
click at [202, 208] on div "2de voertuig, Renault Master" at bounding box center [126, 207] width 155 height 17
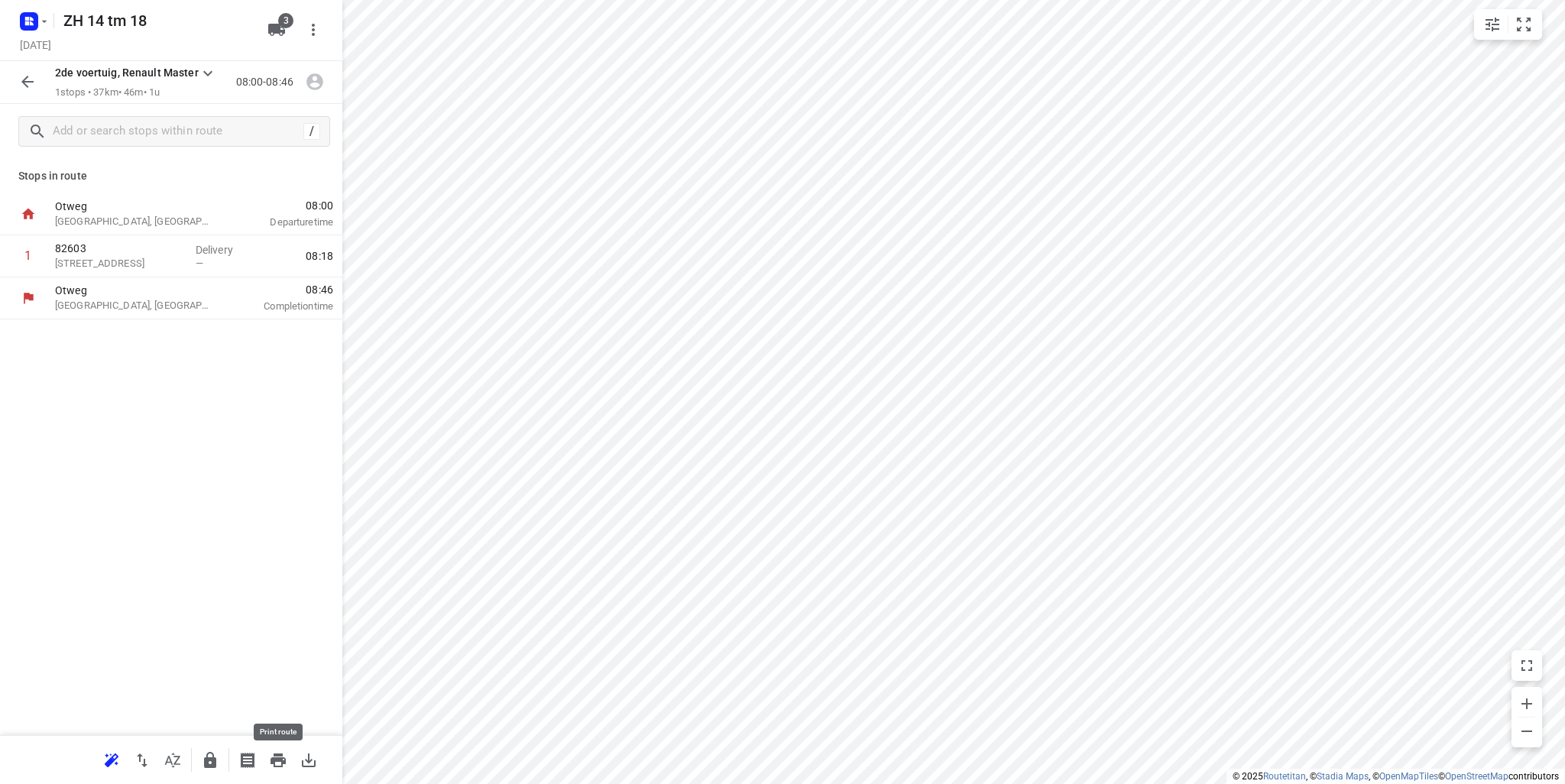
click at [283, 766] on icon "button" at bounding box center [277, 759] width 18 height 18
